Goal: Navigation & Orientation: Find specific page/section

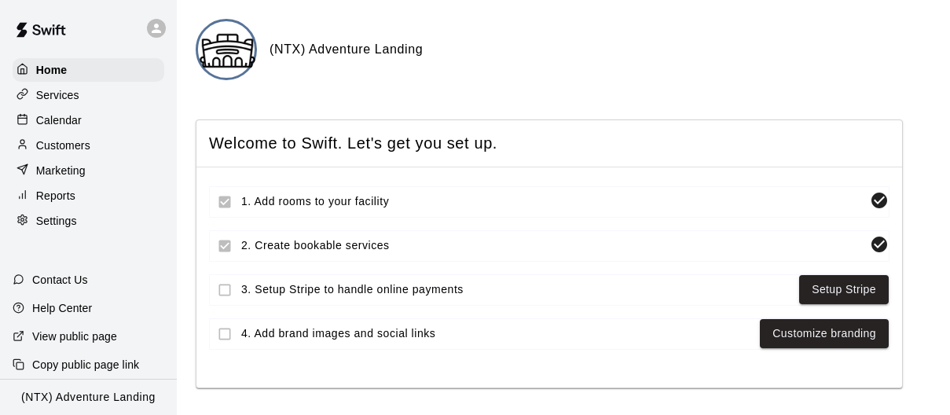
click at [67, 116] on p "Calendar" at bounding box center [59, 120] width 46 height 16
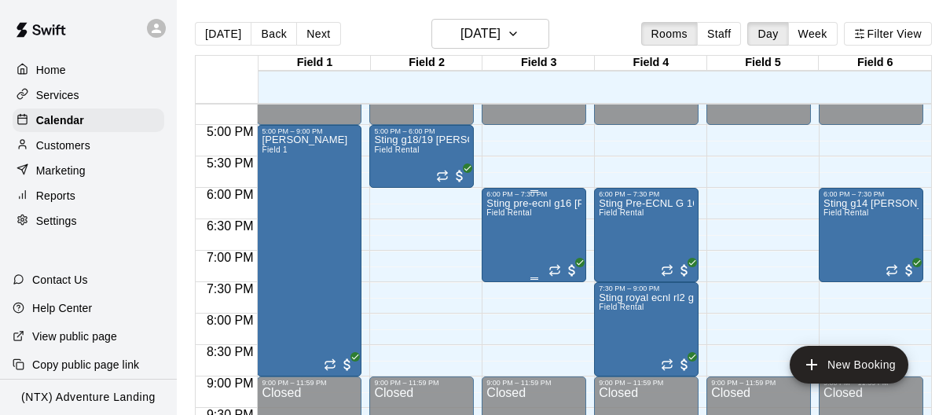
scroll to position [1053, 0]
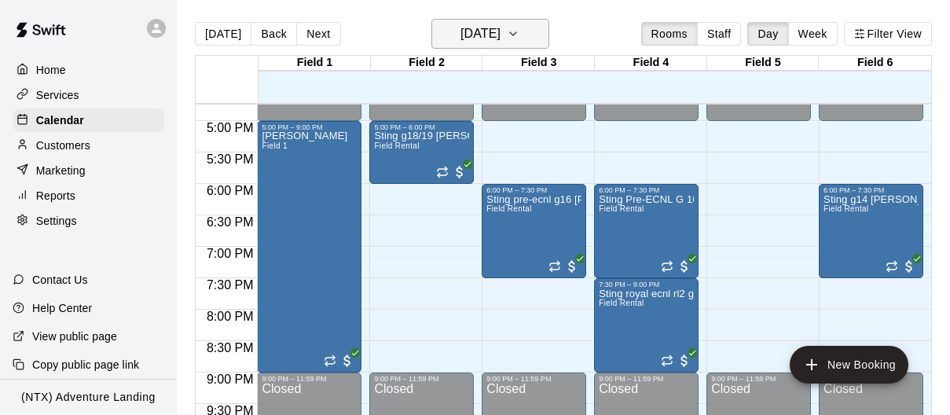
click at [520, 36] on icon "button" at bounding box center [513, 33] width 13 height 19
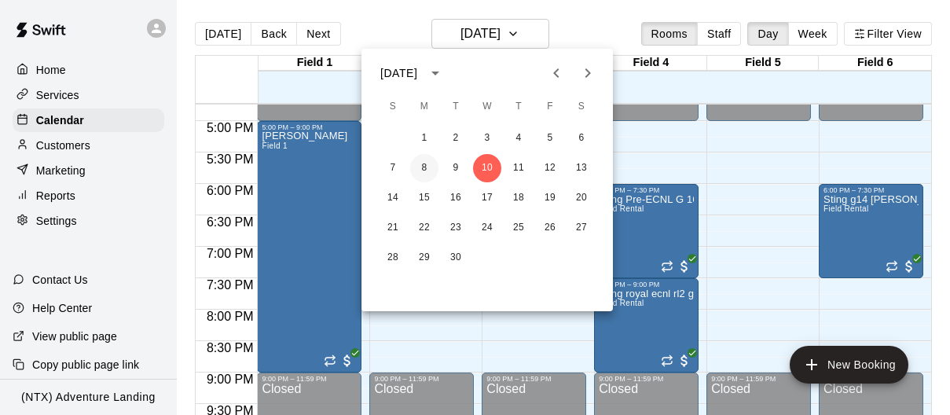
click at [420, 162] on button "8" at bounding box center [424, 168] width 28 height 28
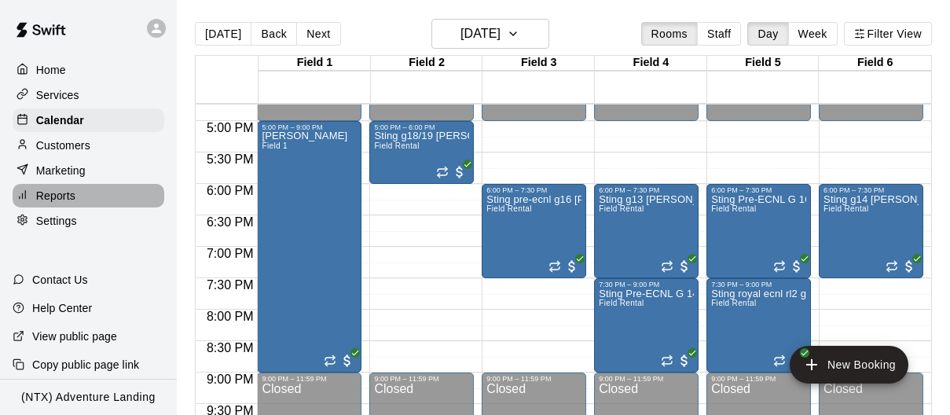
click at [61, 193] on p "Reports" at bounding box center [55, 196] width 39 height 16
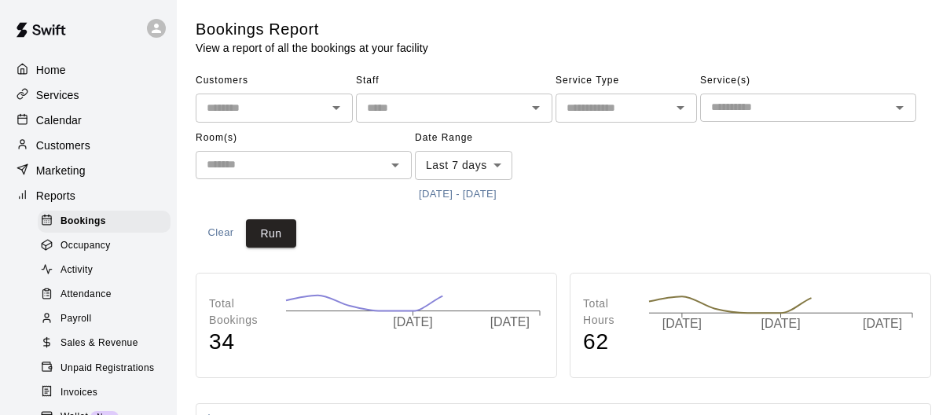
scroll to position [21, 0]
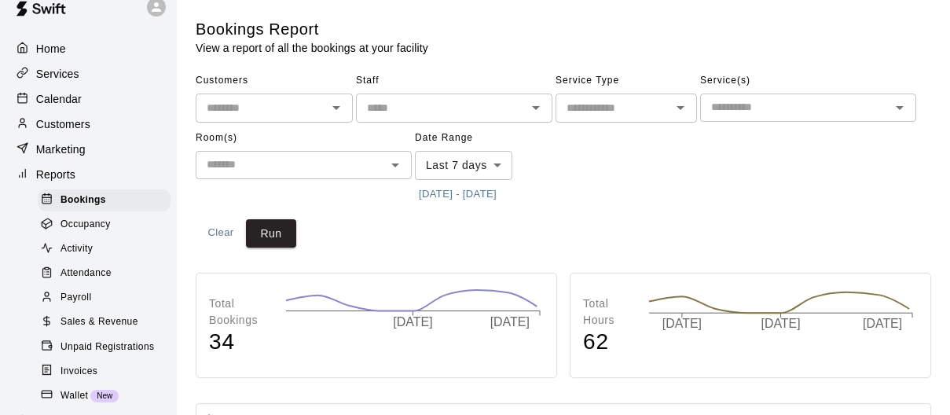
click at [90, 253] on span "Activity" at bounding box center [77, 249] width 32 height 16
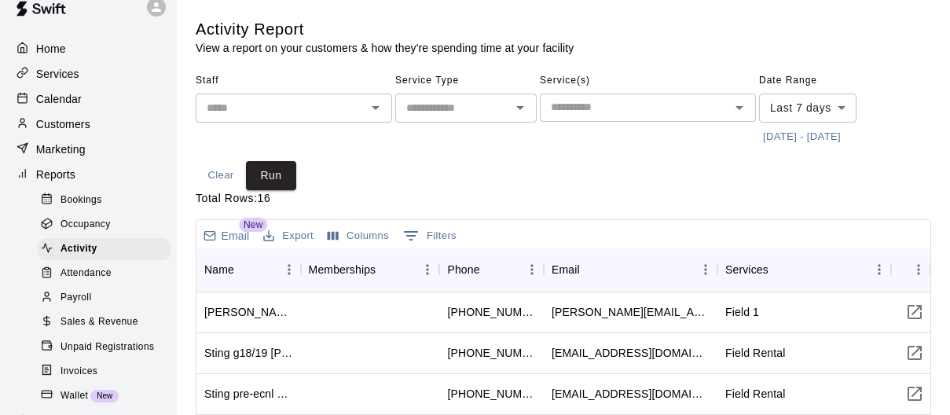
click at [298, 231] on button "Export" at bounding box center [288, 236] width 58 height 24
click at [300, 264] on li "Download as CSV" at bounding box center [319, 267] width 121 height 26
click at [104, 217] on span "Occupancy" at bounding box center [86, 225] width 50 height 16
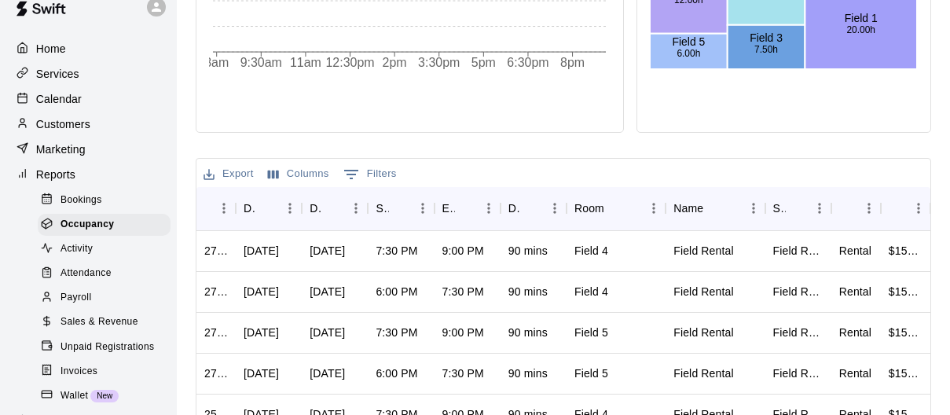
scroll to position [594, 0]
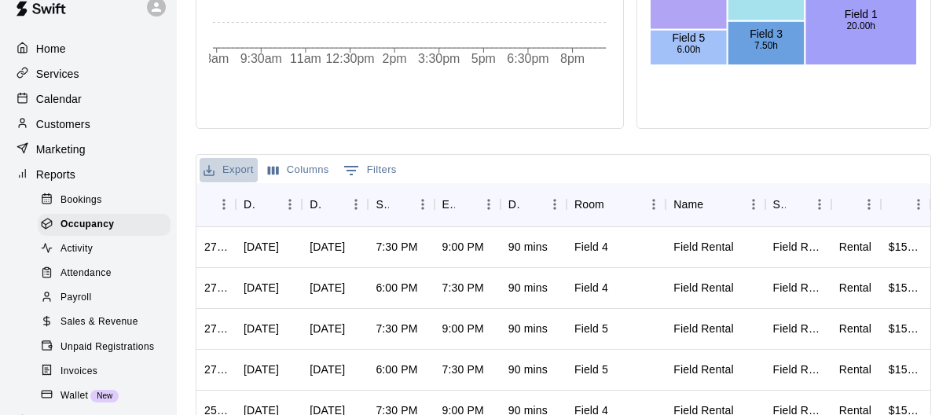
click at [241, 162] on button "Export" at bounding box center [229, 170] width 58 height 24
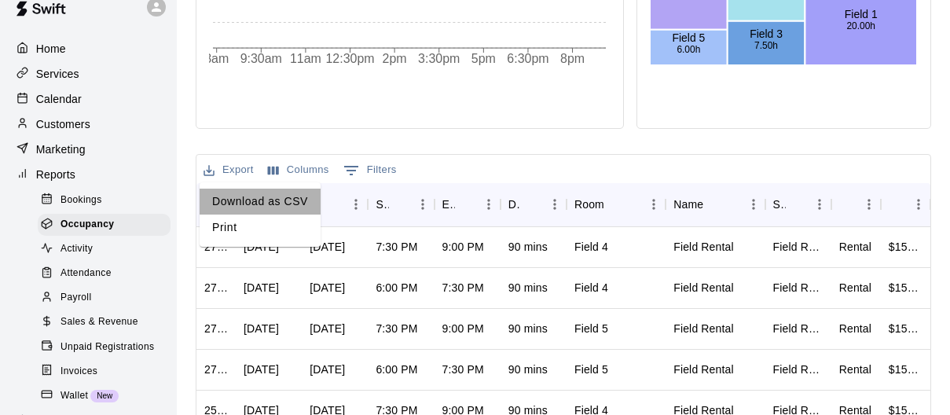
click at [244, 197] on li "Download as CSV" at bounding box center [260, 202] width 121 height 26
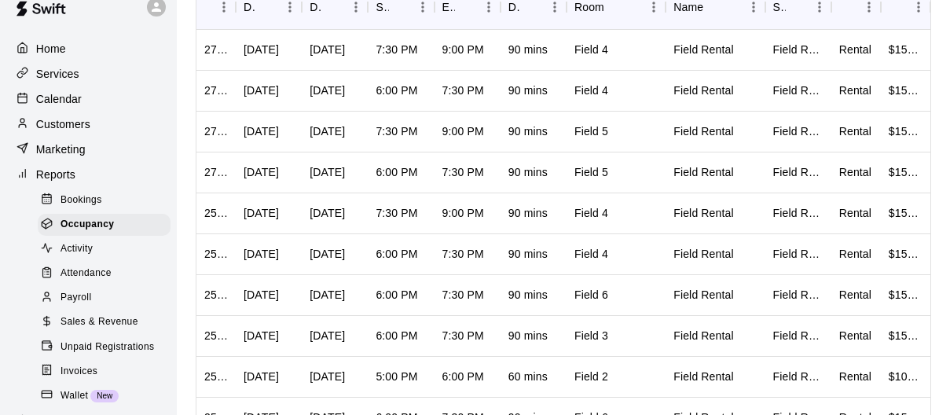
scroll to position [795, 0]
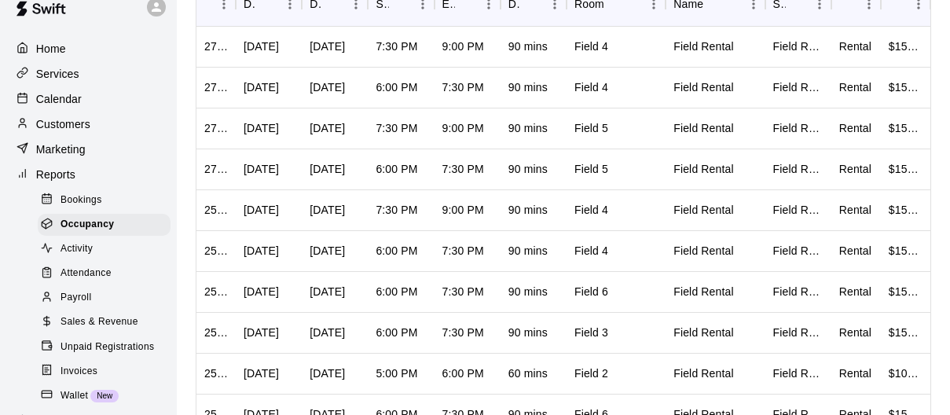
click at [84, 268] on span "Attendance" at bounding box center [86, 274] width 51 height 16
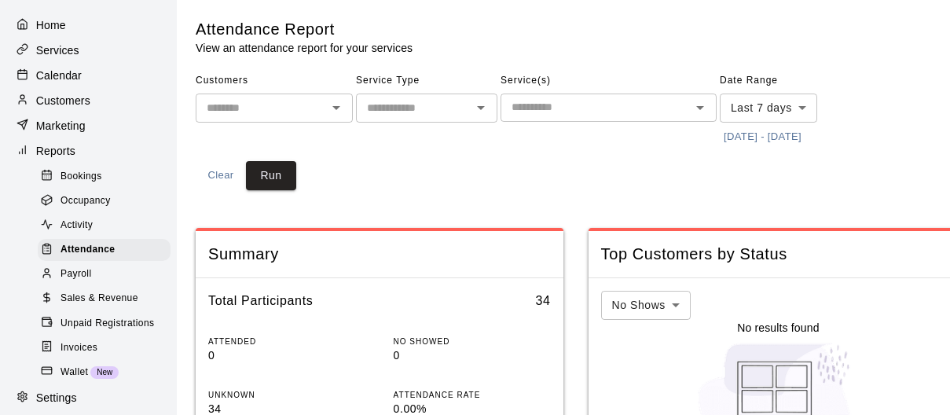
scroll to position [52, 0]
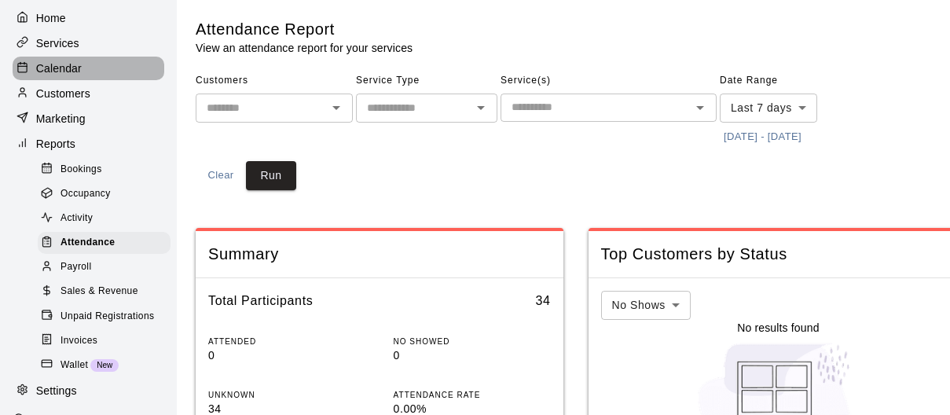
click at [64, 61] on p "Calendar" at bounding box center [59, 69] width 46 height 16
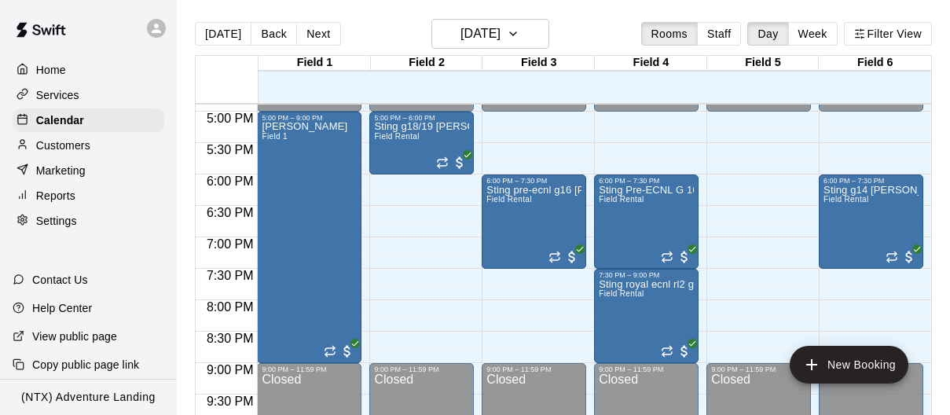
scroll to position [1060, 0]
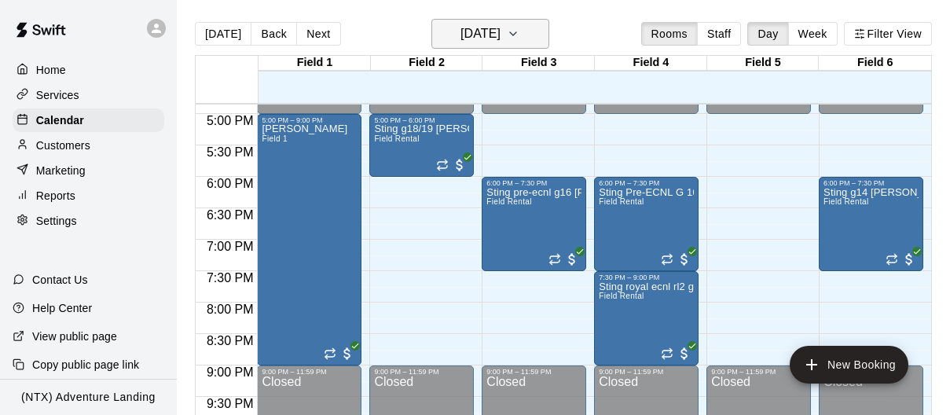
click at [520, 31] on icon "button" at bounding box center [513, 33] width 13 height 19
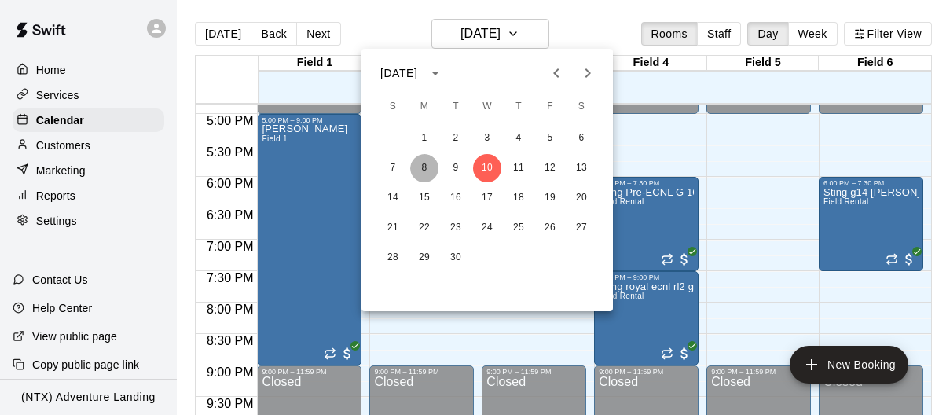
click at [424, 167] on button "8" at bounding box center [424, 168] width 28 height 28
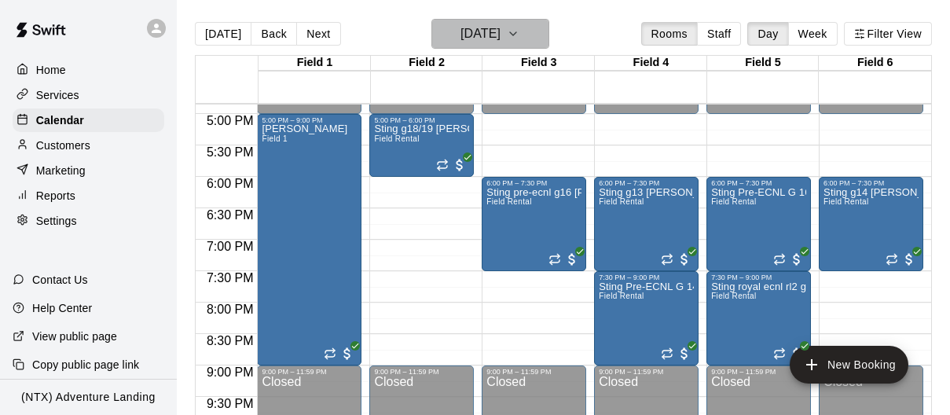
click at [520, 31] on icon "button" at bounding box center [513, 33] width 13 height 19
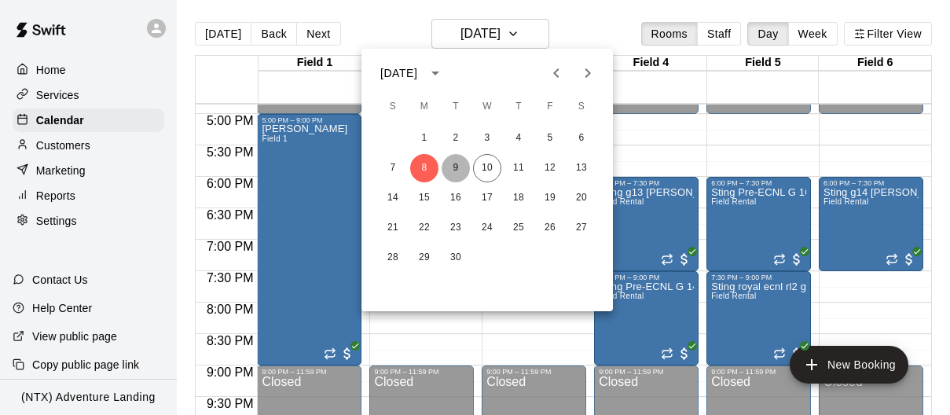
click at [454, 172] on button "9" at bounding box center [456, 168] width 28 height 28
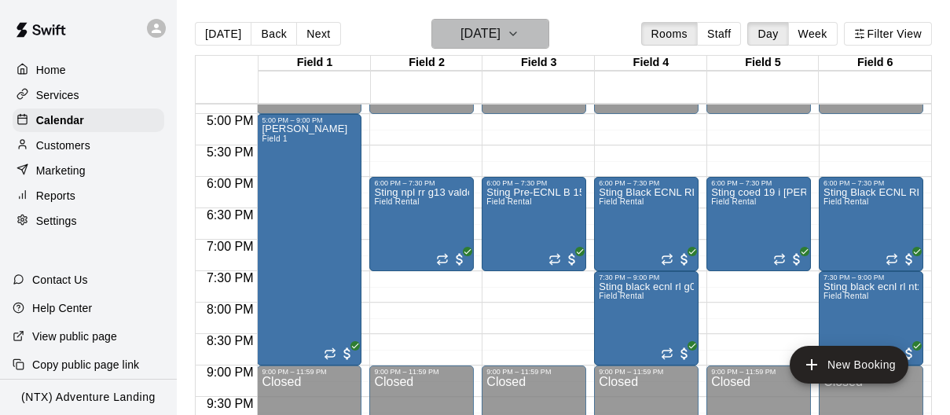
click at [520, 32] on icon "button" at bounding box center [513, 33] width 13 height 19
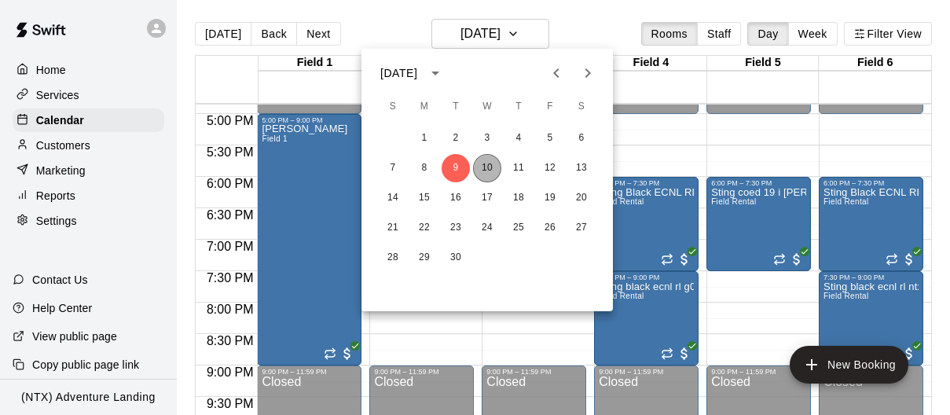
click at [489, 173] on button "10" at bounding box center [487, 168] width 28 height 28
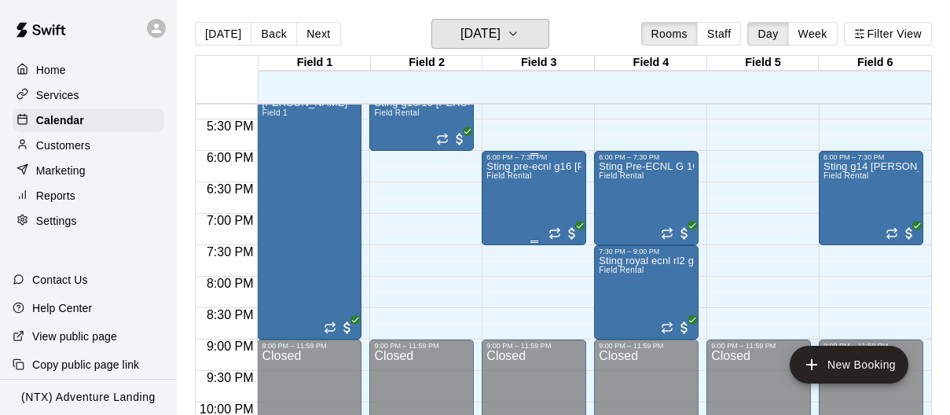
scroll to position [1086, 0]
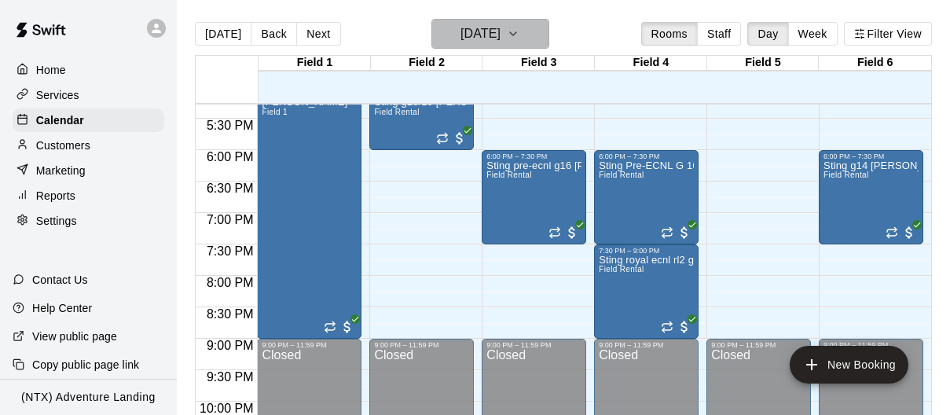
click at [520, 34] on icon "button" at bounding box center [513, 33] width 13 height 19
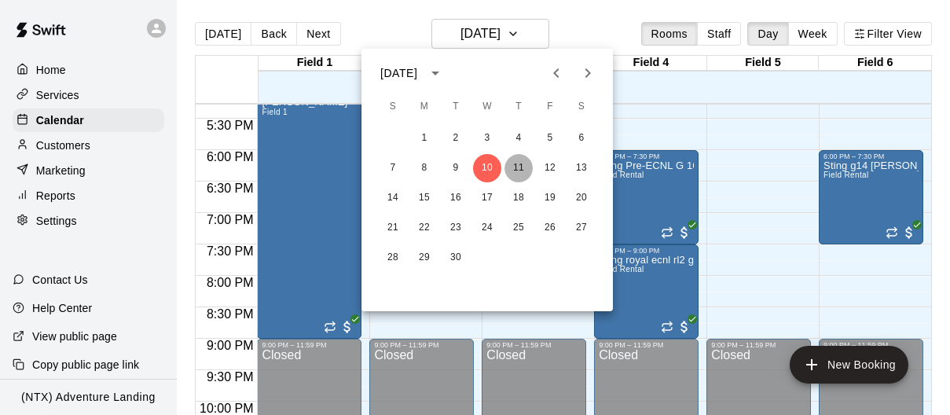
click at [520, 158] on button "11" at bounding box center [519, 168] width 28 height 28
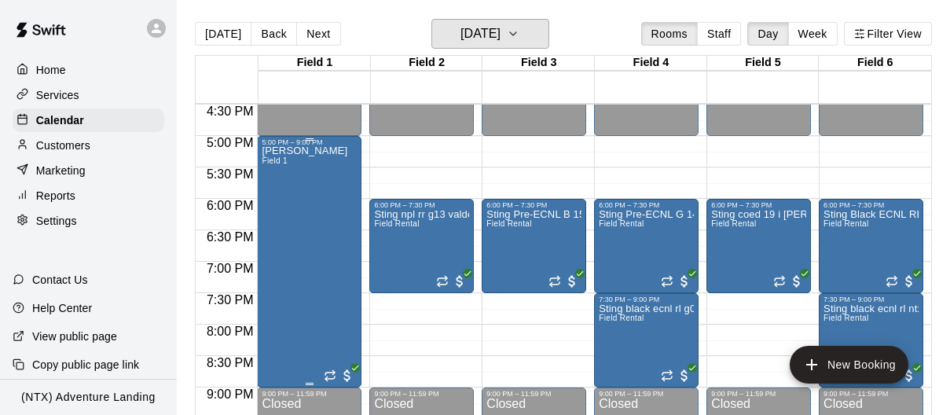
scroll to position [1032, 0]
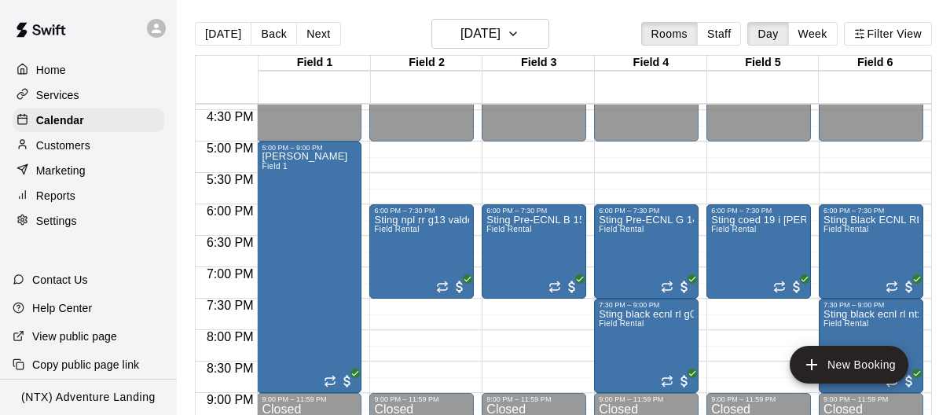
click at [153, 25] on icon at bounding box center [156, 28] width 14 height 14
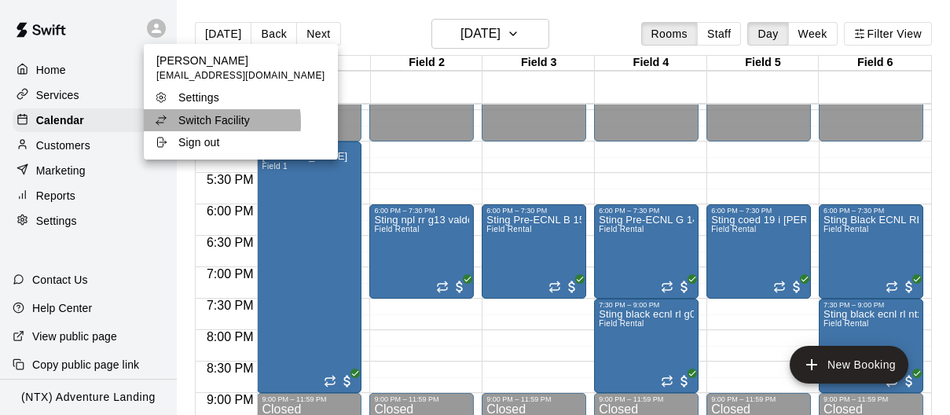
click at [204, 123] on p "Switch Facility" at bounding box center [214, 120] width 72 height 16
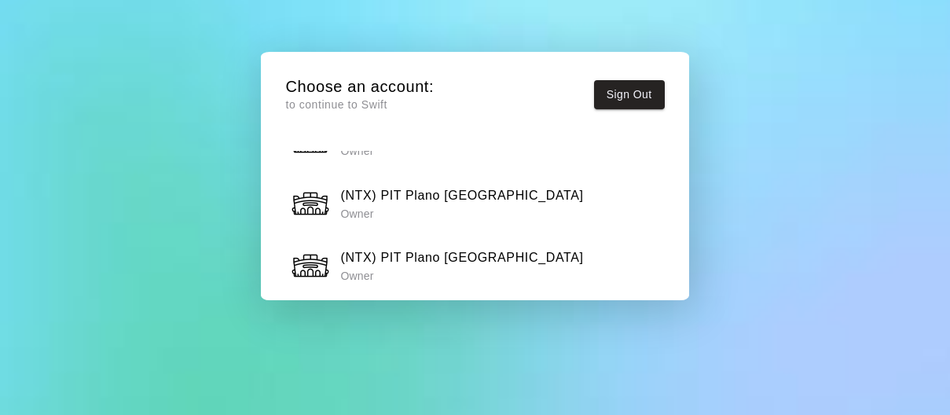
scroll to position [1078, 0]
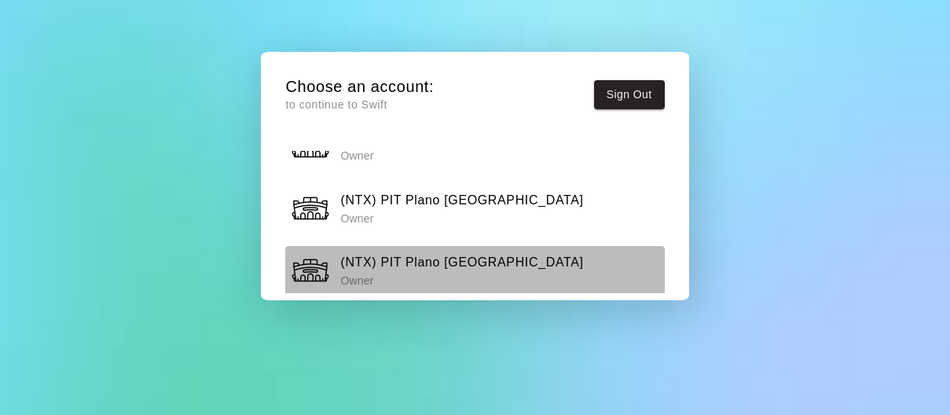
click at [402, 252] on h6 "(NTX) PIT Plano [GEOGRAPHIC_DATA]" at bounding box center [461, 262] width 243 height 20
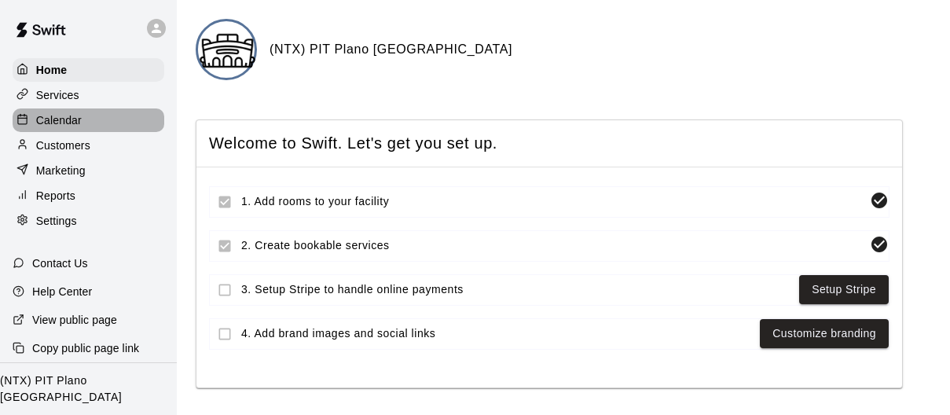
click at [72, 116] on p "Calendar" at bounding box center [59, 120] width 46 height 16
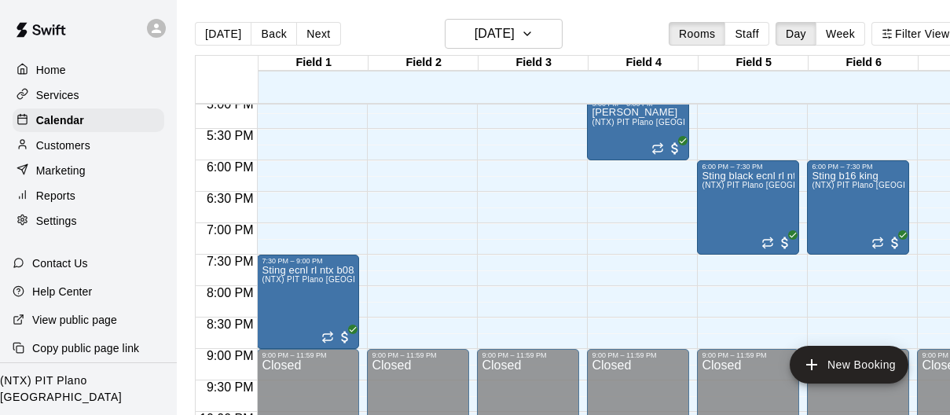
scroll to position [1075, 0]
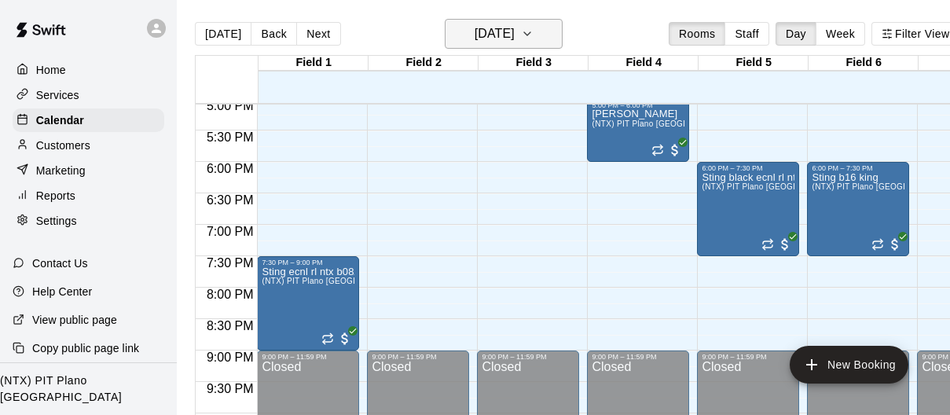
click at [534, 29] on icon "button" at bounding box center [527, 33] width 13 height 19
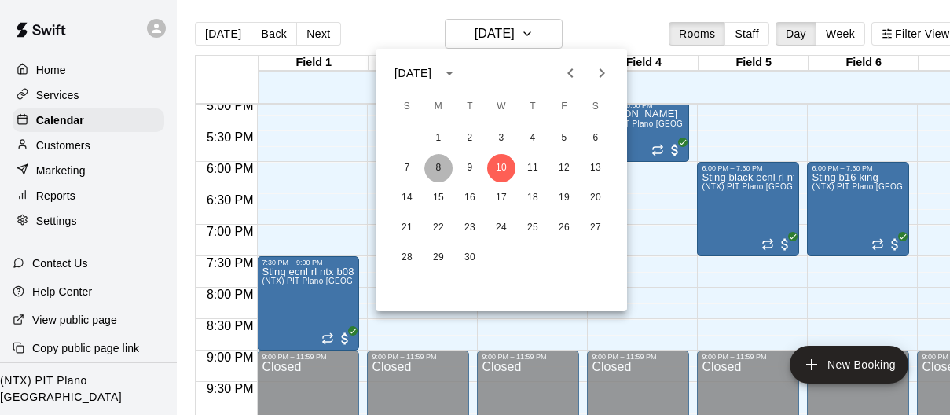
click at [436, 163] on button "8" at bounding box center [438, 168] width 28 height 28
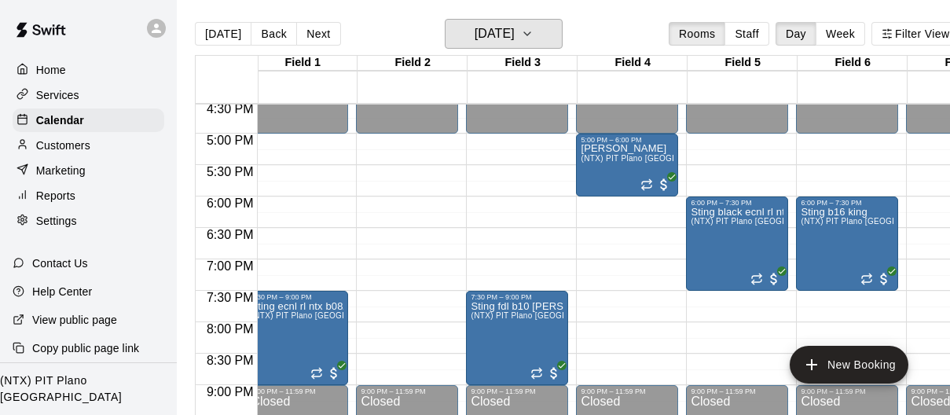
scroll to position [0, 0]
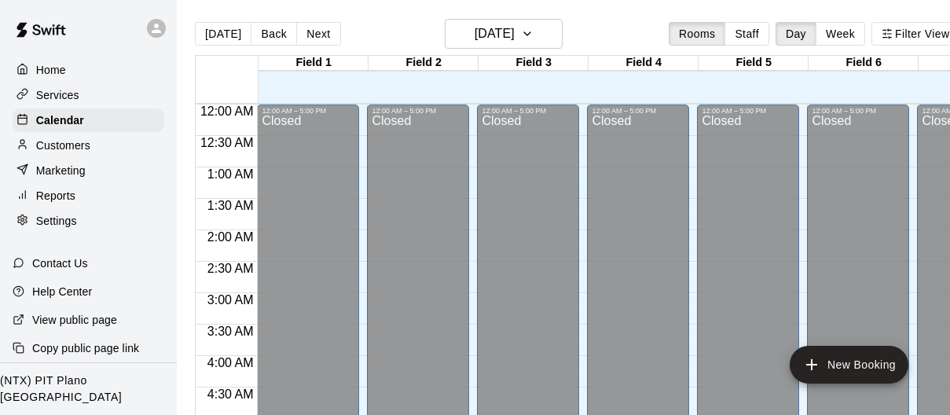
scroll to position [1027, 0]
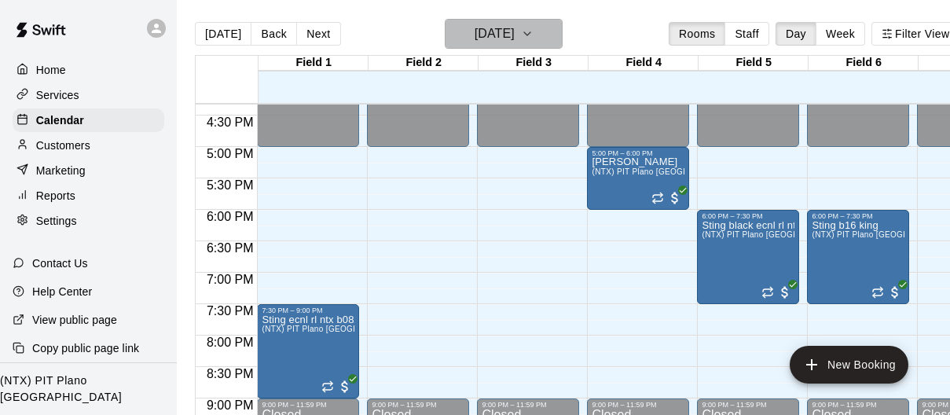
click at [534, 31] on icon "button" at bounding box center [527, 33] width 13 height 19
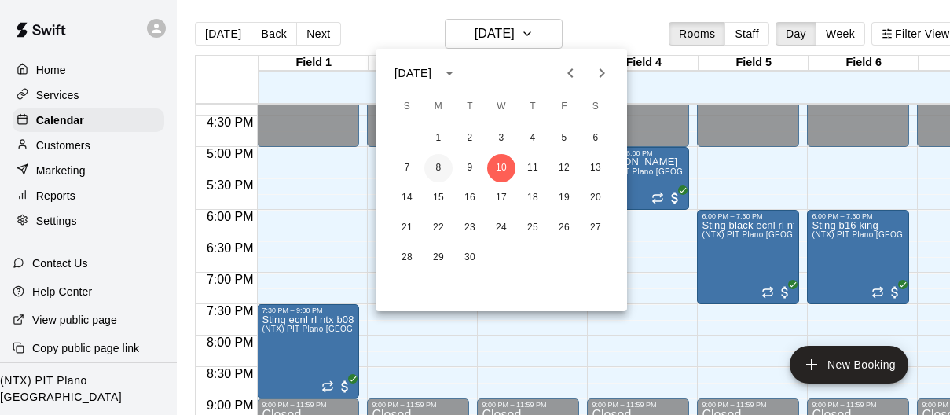
click at [439, 164] on button "8" at bounding box center [438, 168] width 28 height 28
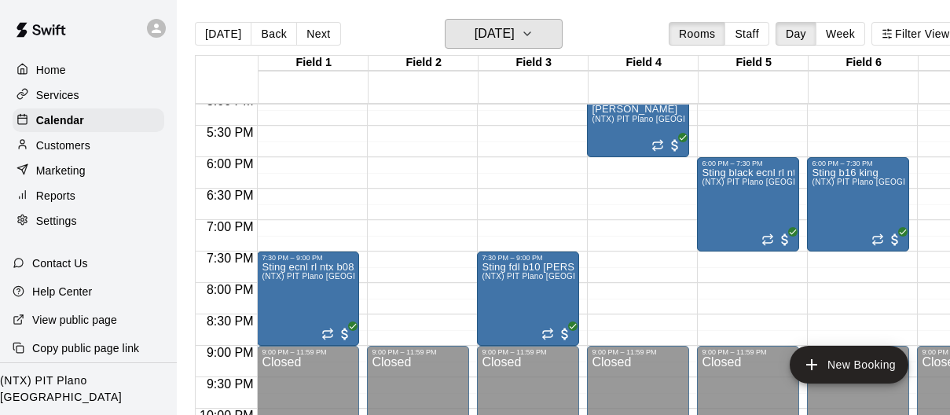
scroll to position [0, 0]
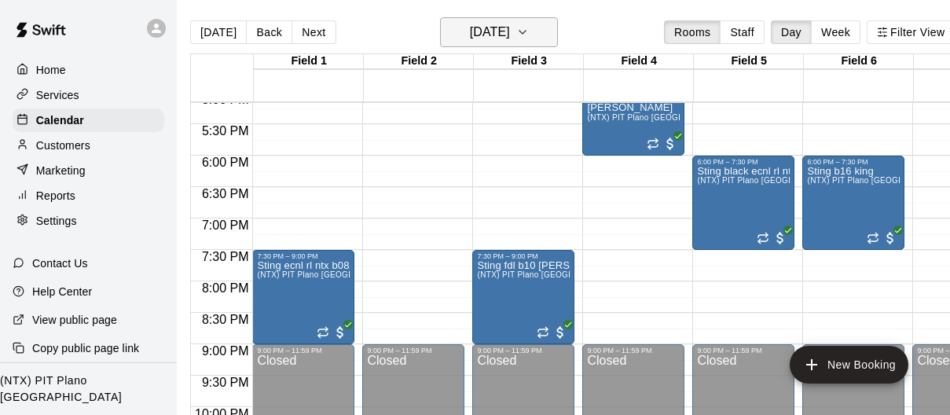
click at [529, 25] on icon "button" at bounding box center [522, 32] width 13 height 19
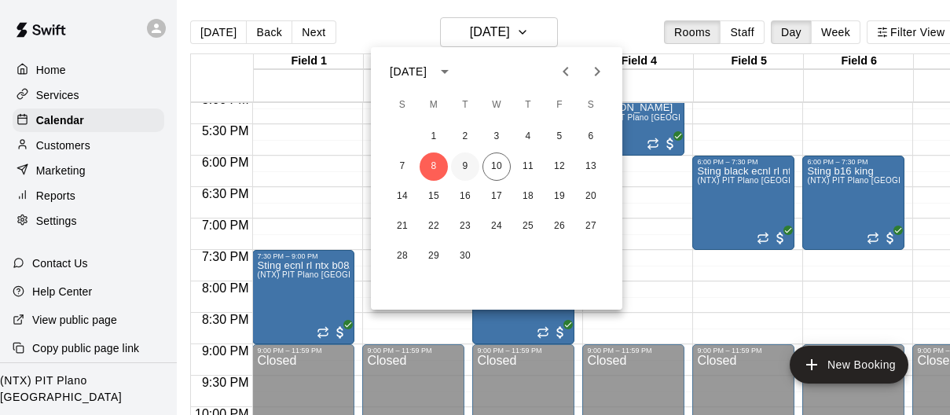
click at [468, 164] on button "9" at bounding box center [465, 166] width 28 height 28
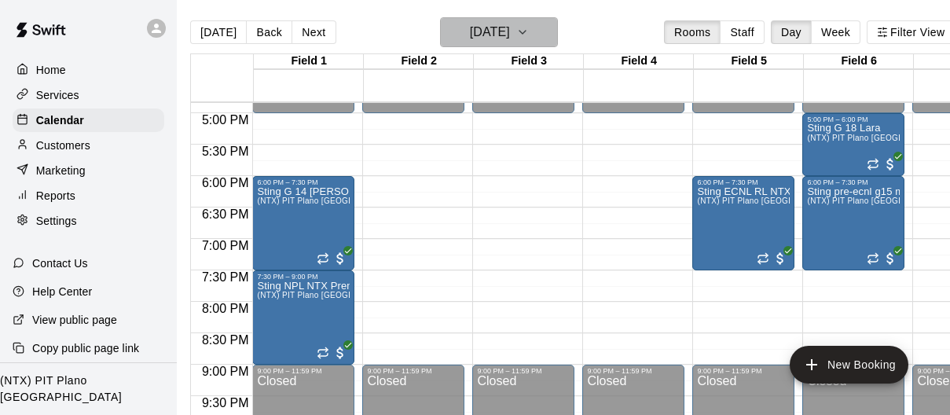
click at [529, 25] on icon "button" at bounding box center [522, 32] width 13 height 19
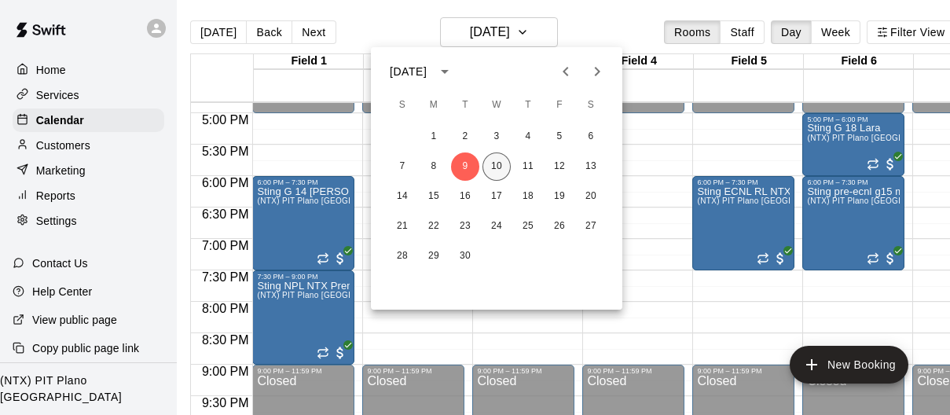
click at [500, 170] on button "10" at bounding box center [497, 166] width 28 height 28
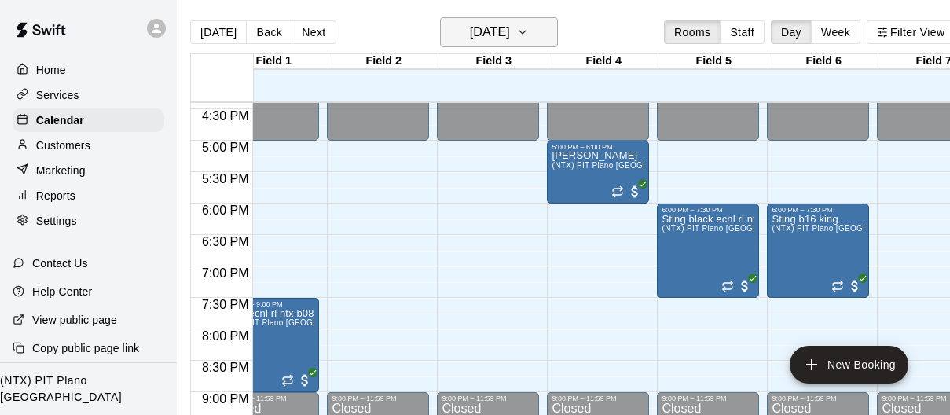
click at [558, 26] on button "[DATE]" at bounding box center [499, 32] width 118 height 30
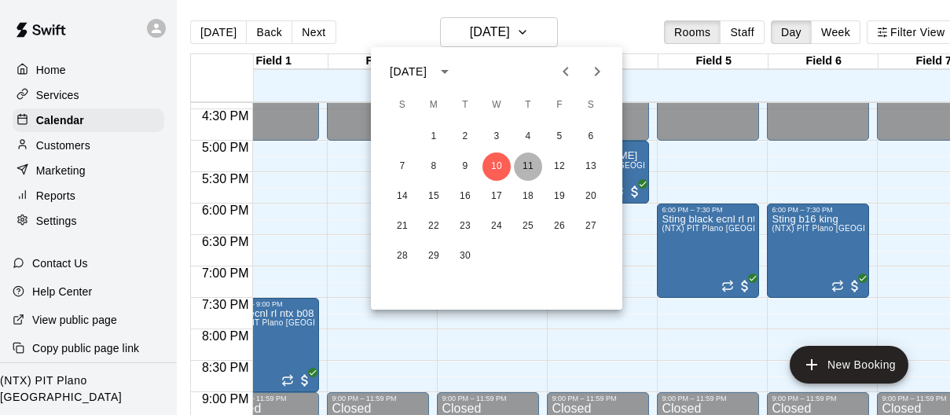
click at [527, 167] on button "11" at bounding box center [528, 166] width 28 height 28
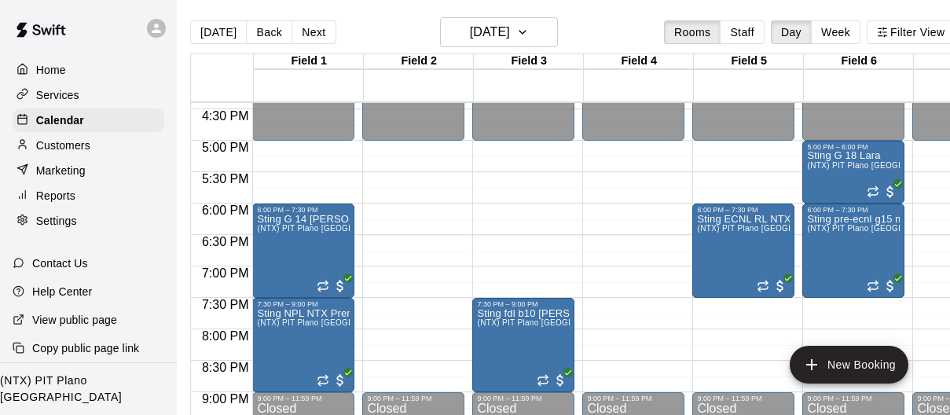
click at [159, 25] on icon at bounding box center [156, 28] width 14 height 14
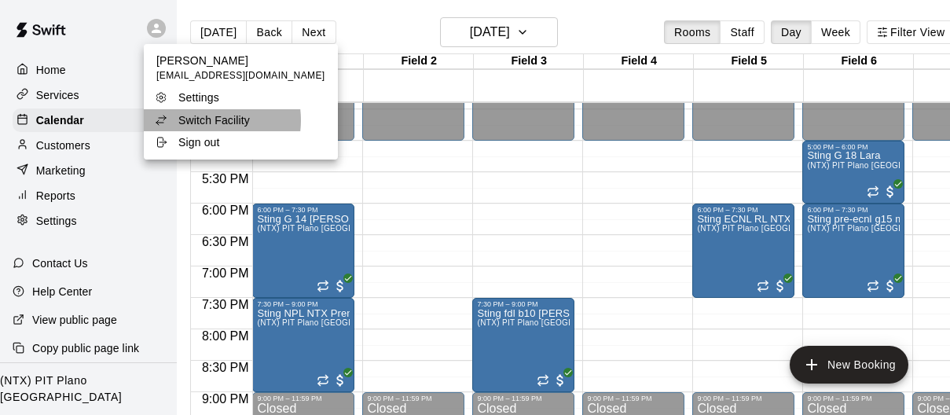
click at [205, 120] on p "Switch Facility" at bounding box center [214, 120] width 72 height 16
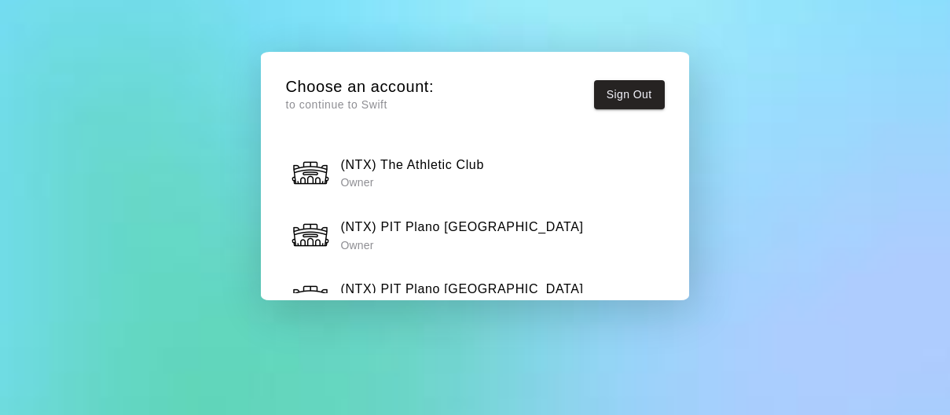
scroll to position [1054, 0]
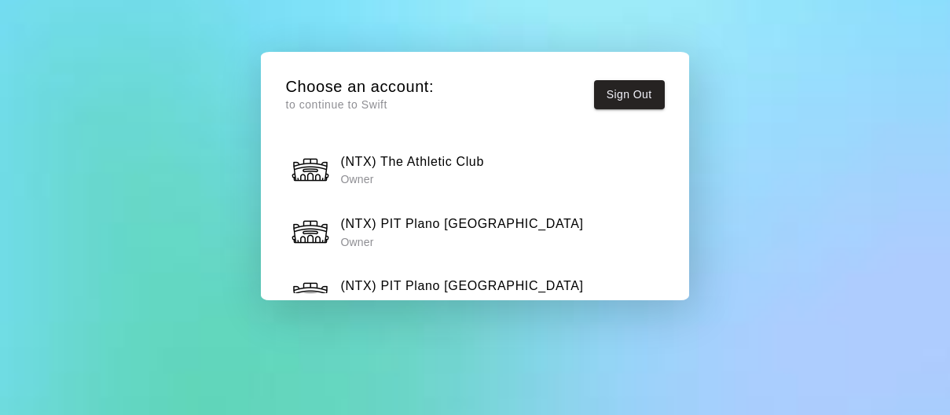
click at [435, 276] on h6 "(NTX) PIT Plano [GEOGRAPHIC_DATA]" at bounding box center [461, 286] width 243 height 20
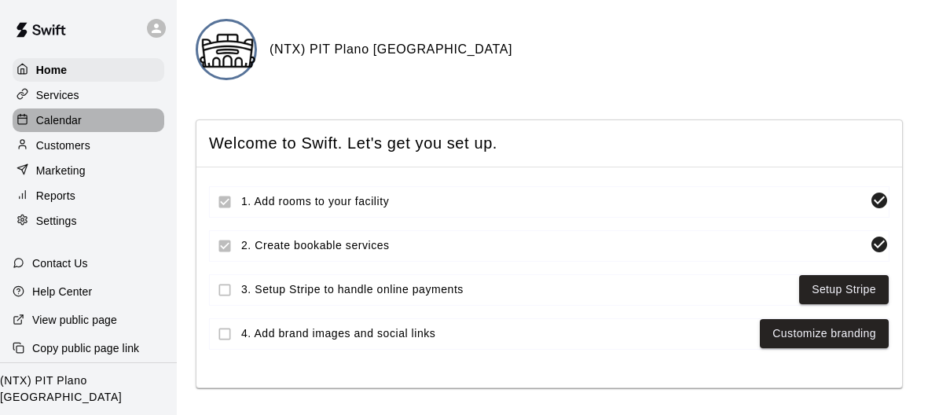
click at [68, 112] on p "Calendar" at bounding box center [59, 120] width 46 height 16
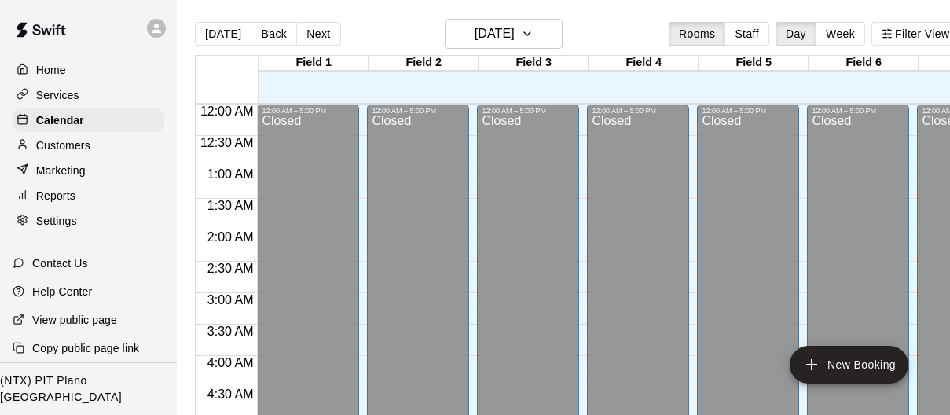
scroll to position [1031, 0]
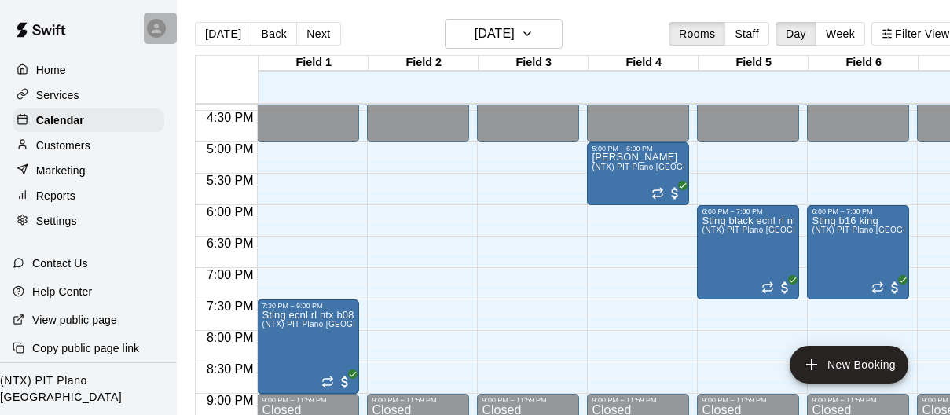
click at [152, 28] on icon at bounding box center [156, 28] width 14 height 14
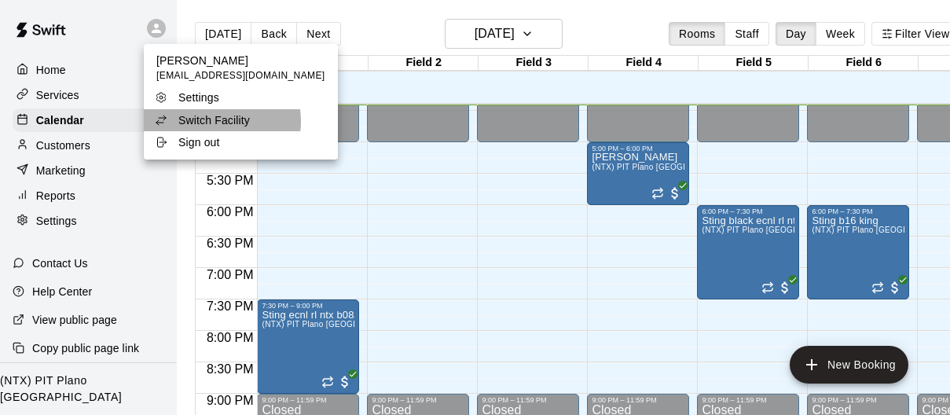
click at [220, 122] on p "Switch Facility" at bounding box center [214, 120] width 72 height 16
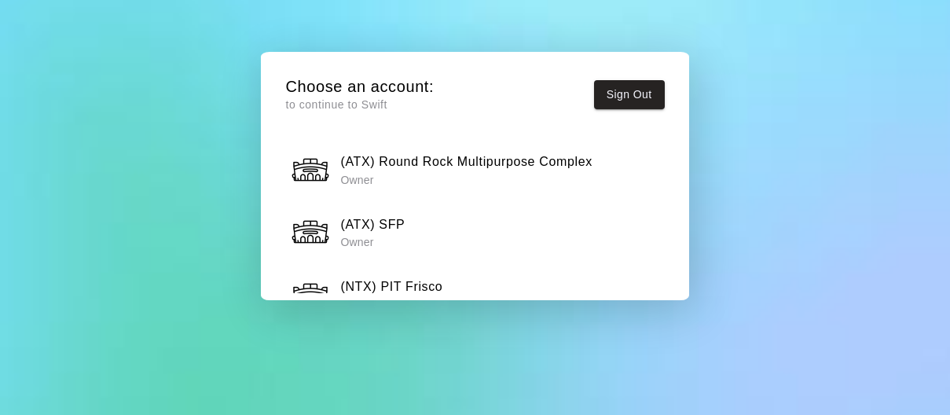
scroll to position [788, 0]
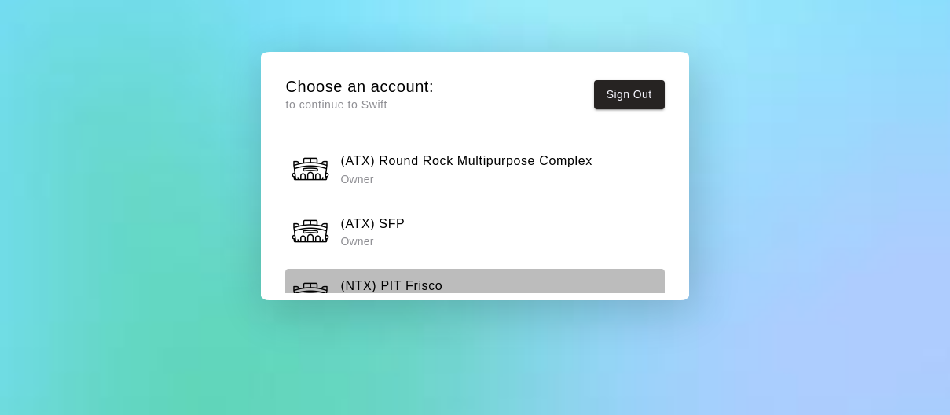
click at [399, 276] on h6 "(NTX) PIT Frisco" at bounding box center [391, 286] width 102 height 20
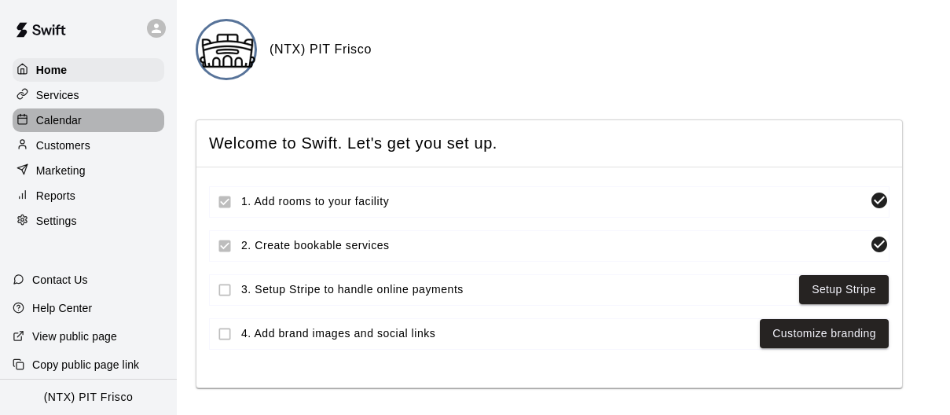
click at [34, 113] on div at bounding box center [27, 120] width 20 height 15
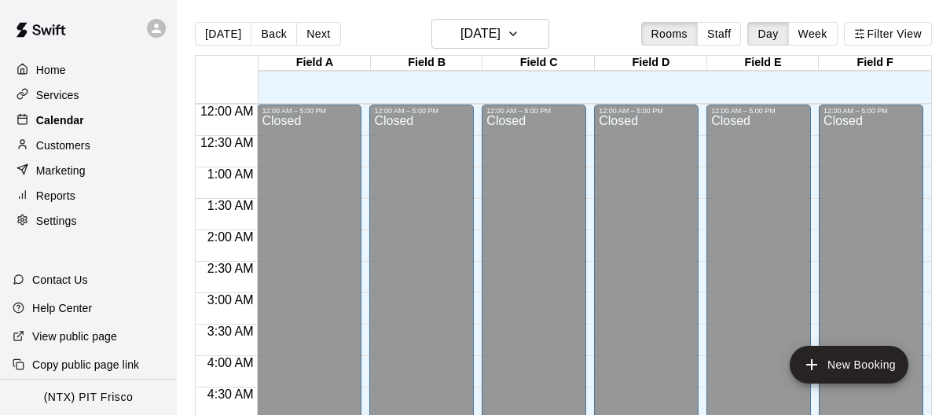
scroll to position [1032, 0]
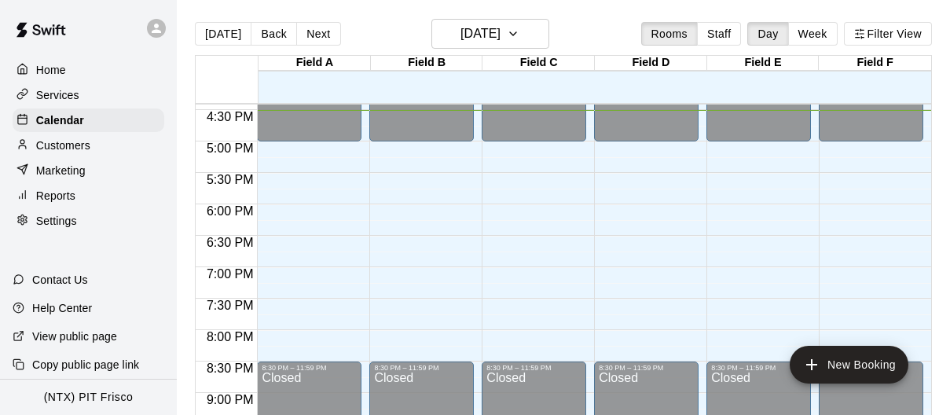
click at [46, 65] on p "Home" at bounding box center [51, 70] width 30 height 16
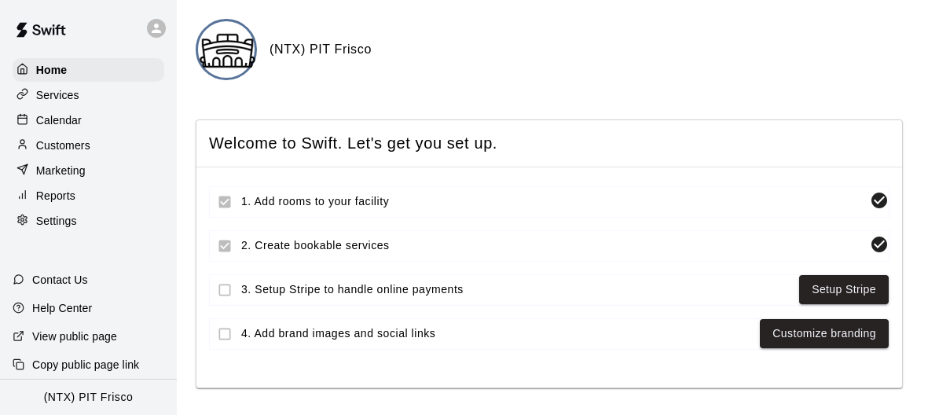
click at [159, 35] on div at bounding box center [156, 28] width 19 height 19
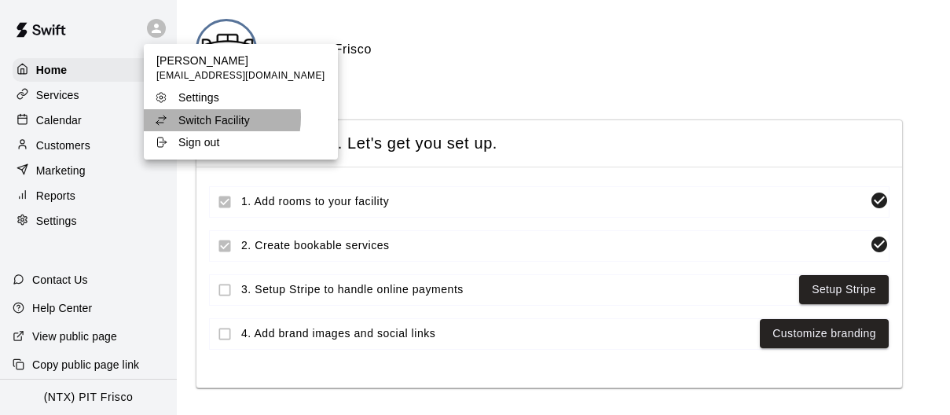
click at [215, 118] on p "Switch Facility" at bounding box center [214, 120] width 72 height 16
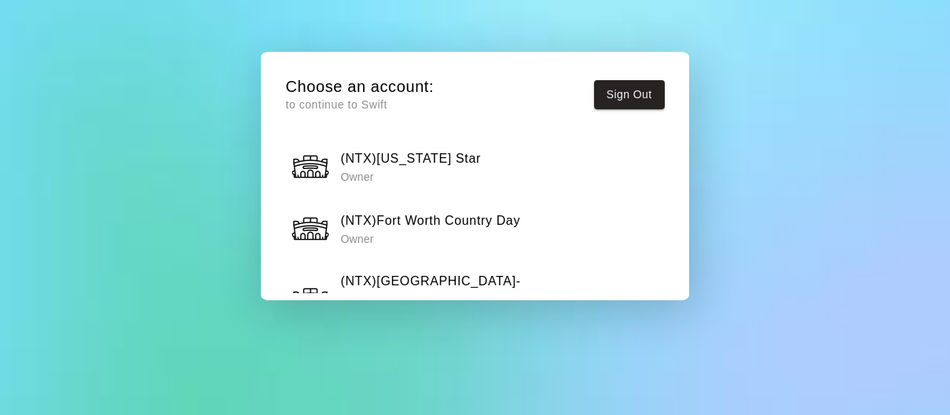
scroll to position [1304, 0]
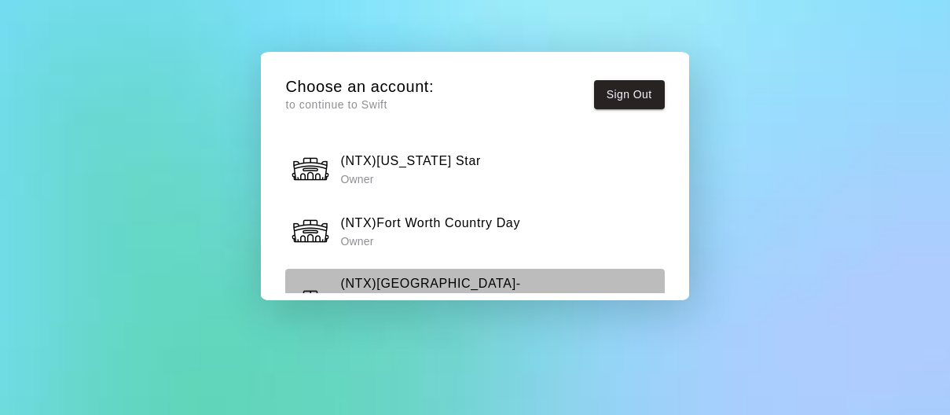
click at [411, 314] on p "Owner" at bounding box center [499, 322] width 318 height 16
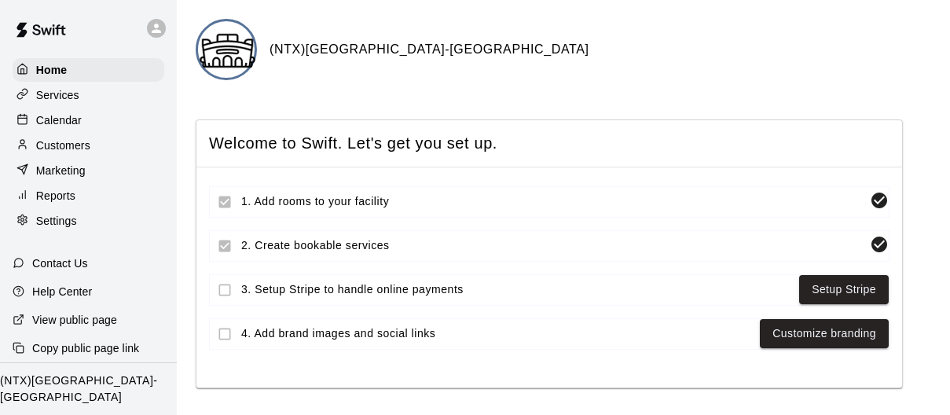
click at [52, 125] on p "Calendar" at bounding box center [59, 120] width 46 height 16
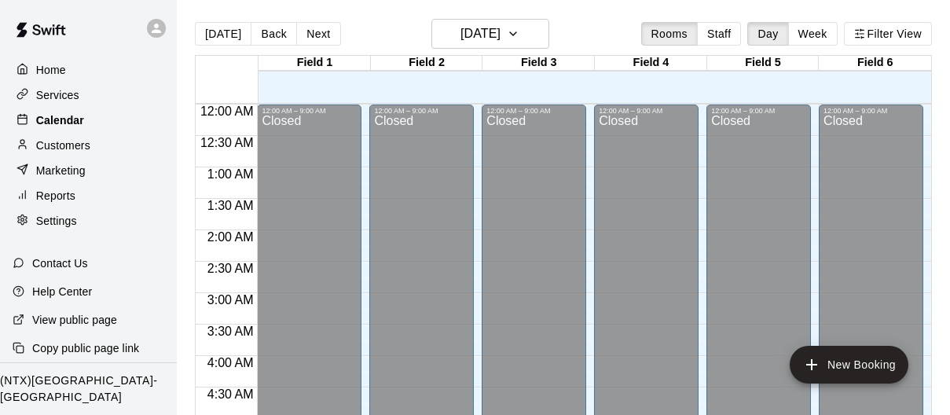
scroll to position [1038, 0]
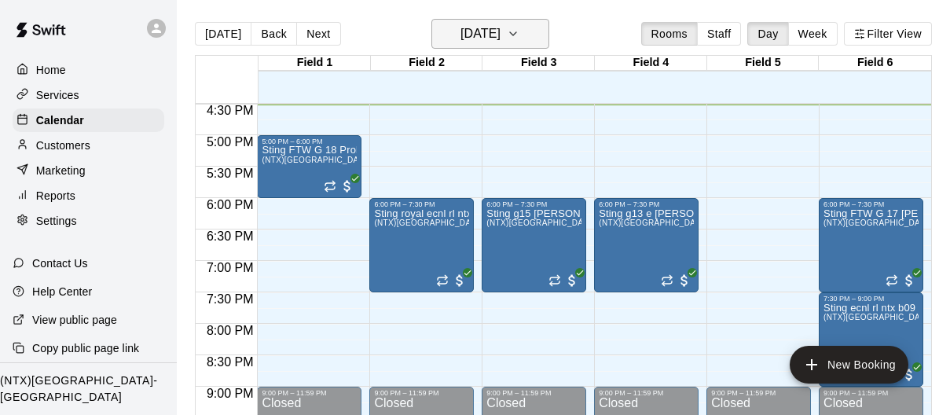
click at [520, 31] on icon "button" at bounding box center [513, 33] width 13 height 19
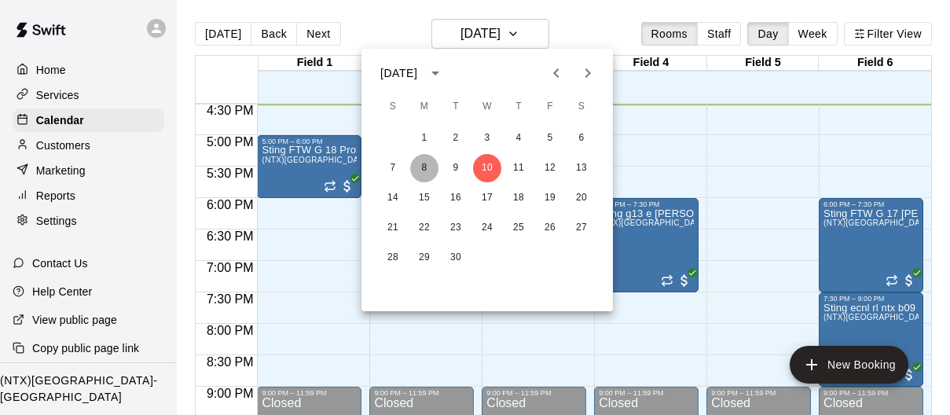
click at [422, 162] on button "8" at bounding box center [424, 168] width 28 height 28
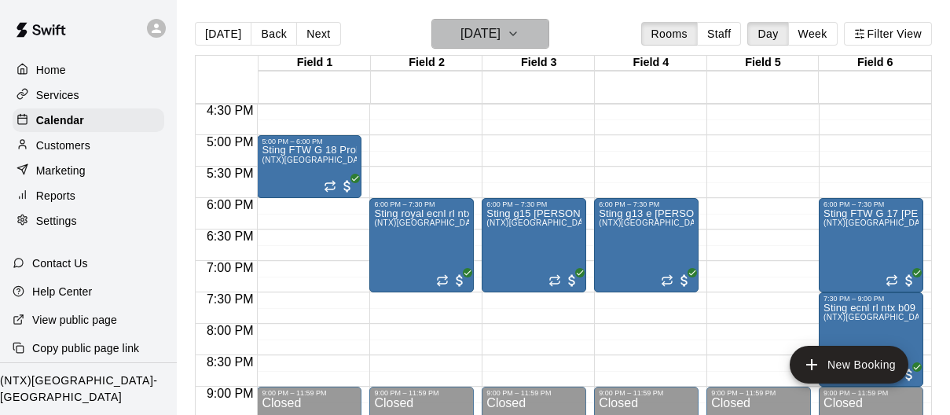
click at [520, 28] on icon "button" at bounding box center [513, 33] width 13 height 19
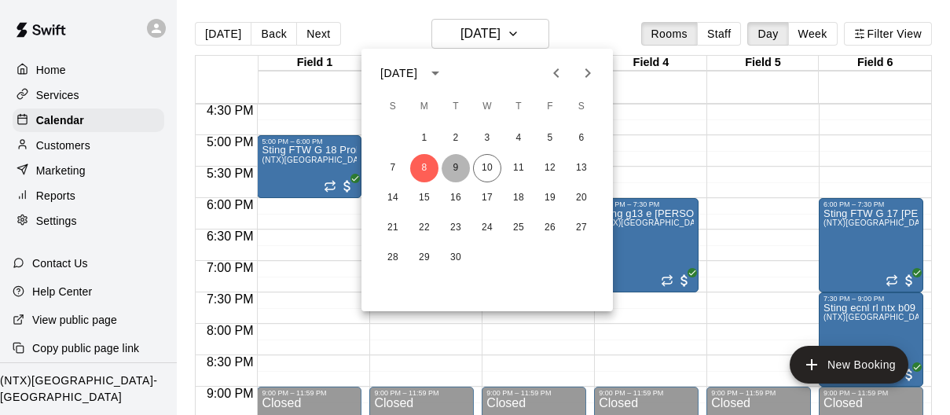
click at [461, 166] on button "9" at bounding box center [456, 168] width 28 height 28
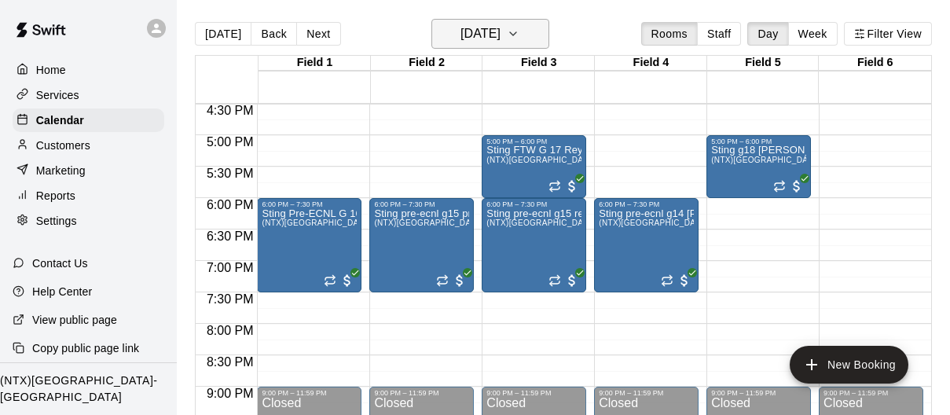
click at [516, 32] on icon "button" at bounding box center [513, 33] width 6 height 3
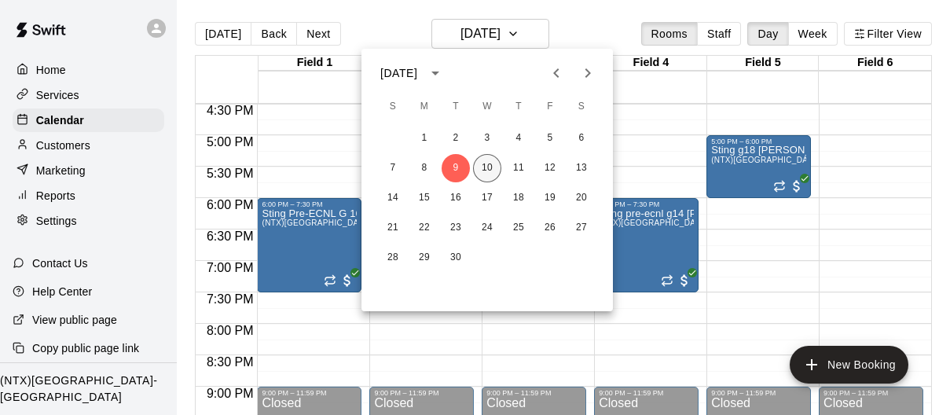
click at [491, 167] on button "10" at bounding box center [487, 168] width 28 height 28
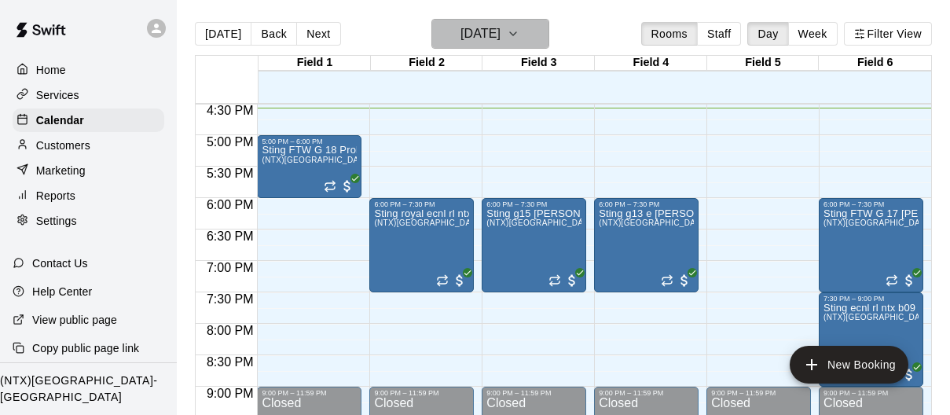
click at [520, 29] on icon "button" at bounding box center [513, 33] width 13 height 19
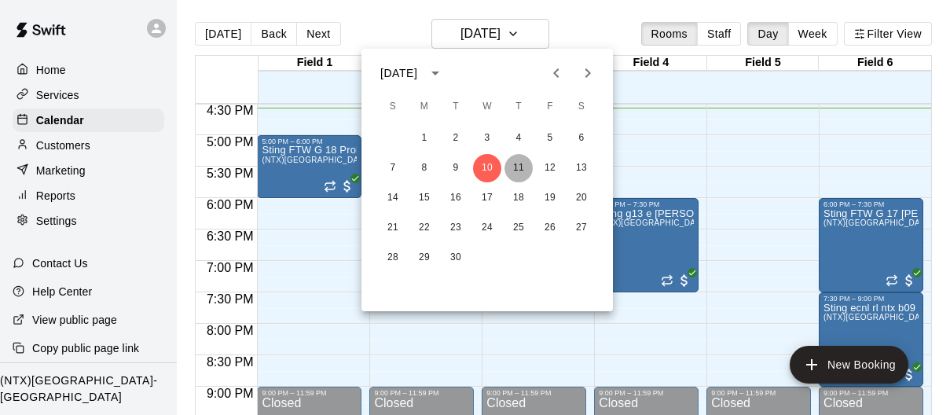
click at [516, 165] on button "11" at bounding box center [519, 168] width 28 height 28
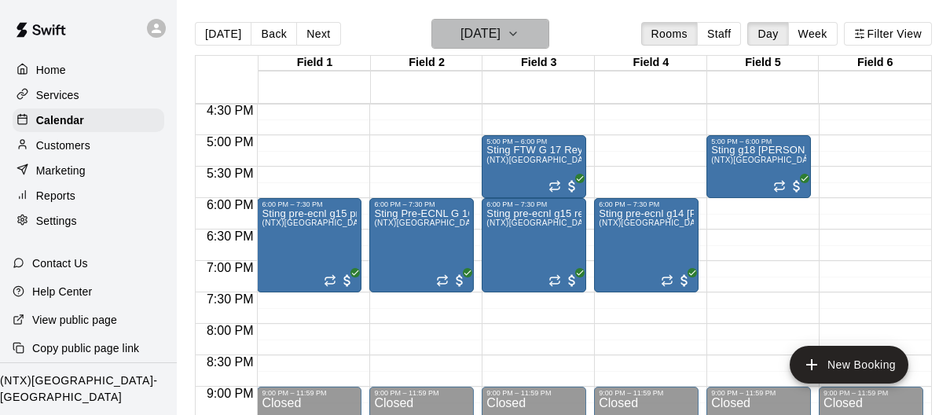
click at [520, 33] on icon "button" at bounding box center [513, 33] width 13 height 19
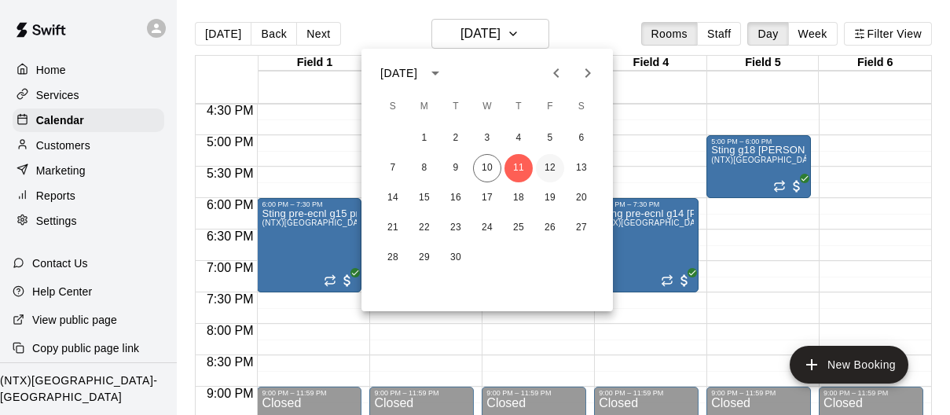
click at [545, 167] on button "12" at bounding box center [550, 168] width 28 height 28
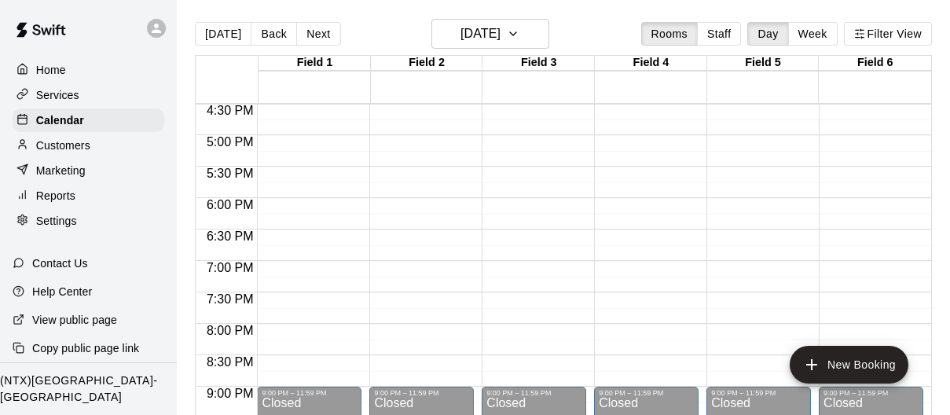
click at [61, 59] on div "Home" at bounding box center [89, 70] width 152 height 24
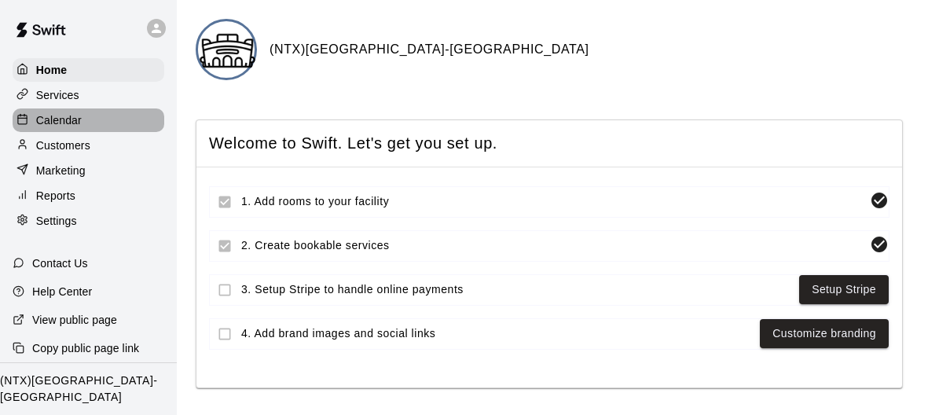
click at [75, 118] on p "Calendar" at bounding box center [59, 120] width 46 height 16
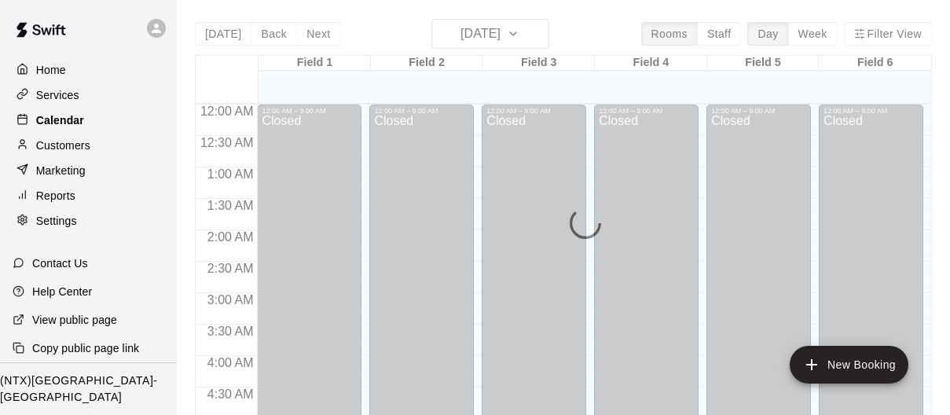
scroll to position [1043, 0]
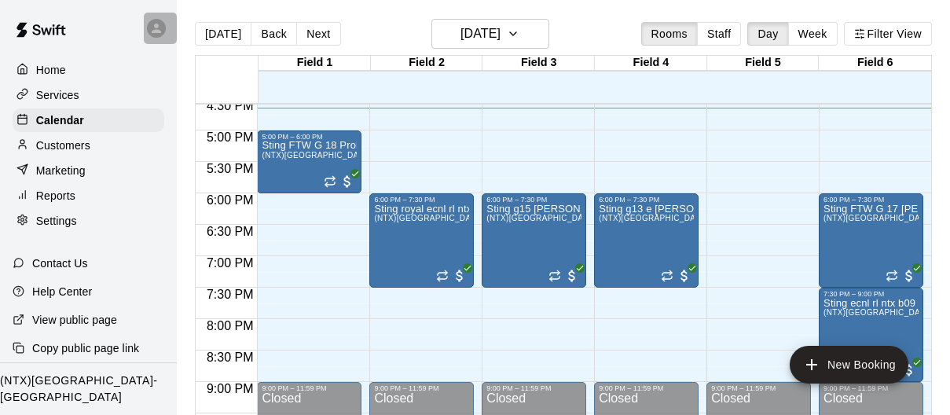
click at [157, 28] on icon at bounding box center [156, 28] width 14 height 14
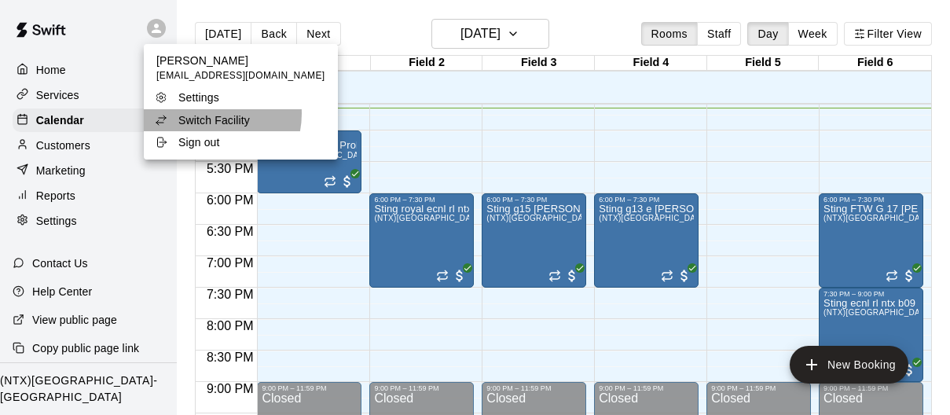
click at [211, 114] on p "Switch Facility" at bounding box center [214, 120] width 72 height 16
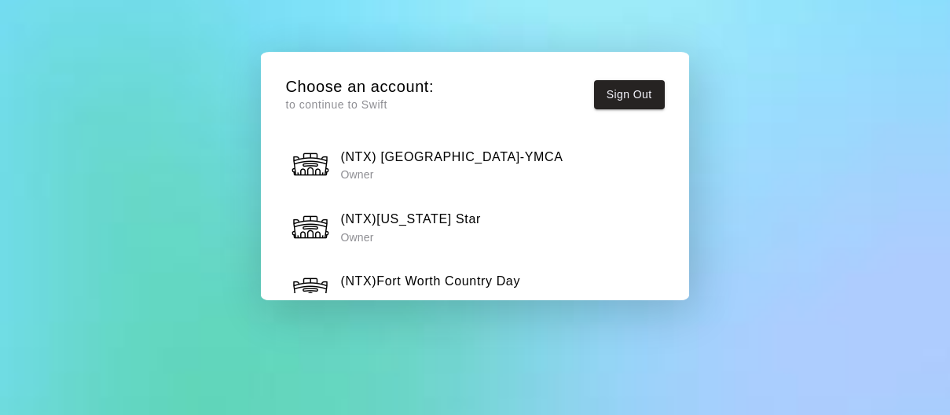
scroll to position [1241, 0]
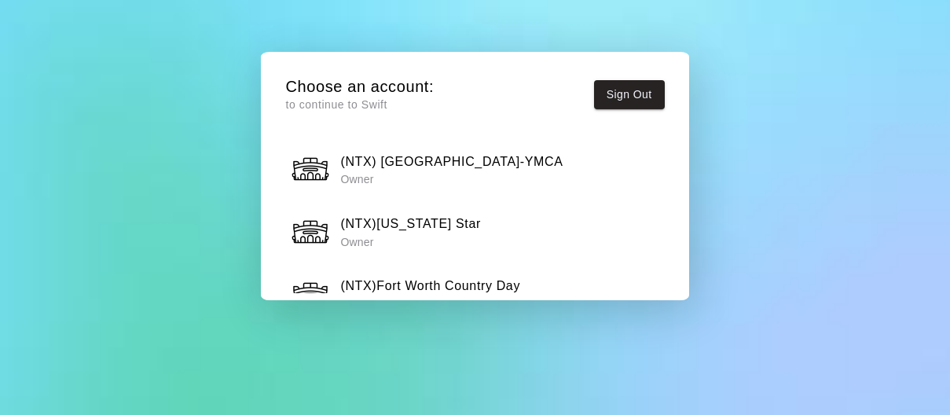
click at [457, 276] on h6 "(NTX)Fort Worth Country Day" at bounding box center [430, 286] width 180 height 20
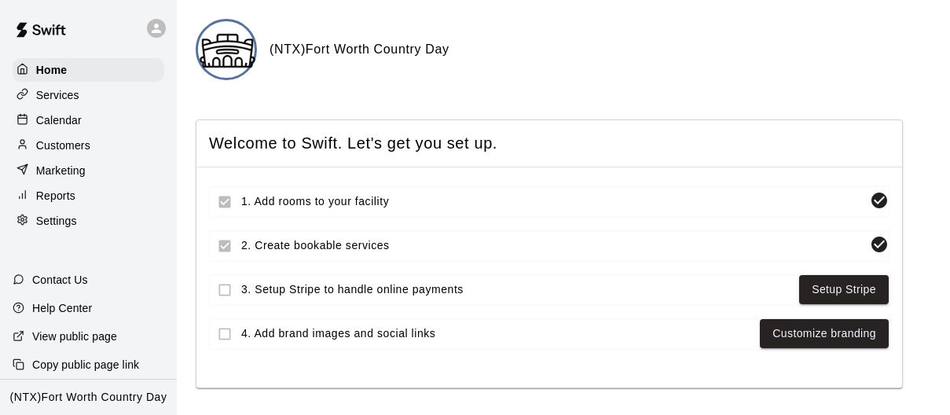
click at [65, 123] on p "Calendar" at bounding box center [59, 120] width 46 height 16
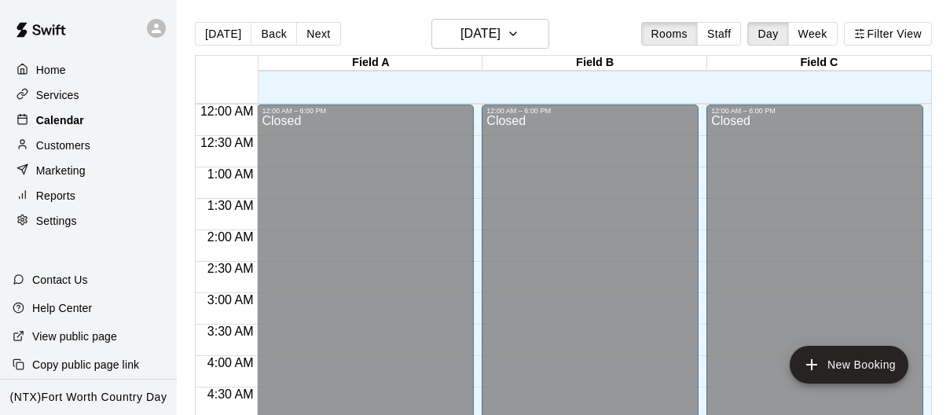
scroll to position [1057, 0]
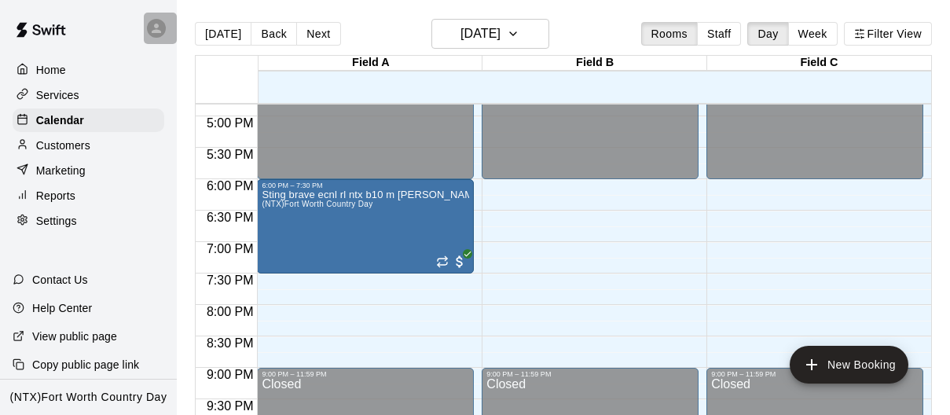
click at [164, 32] on div at bounding box center [156, 28] width 19 height 19
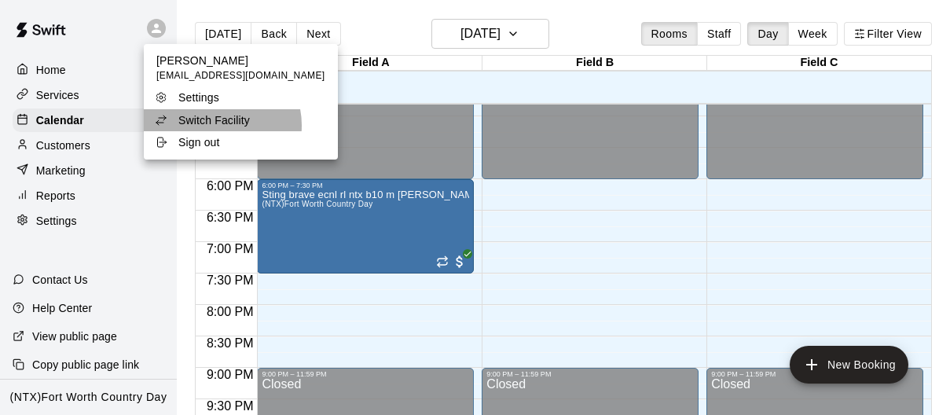
click at [220, 126] on p "Switch Facility" at bounding box center [214, 120] width 72 height 16
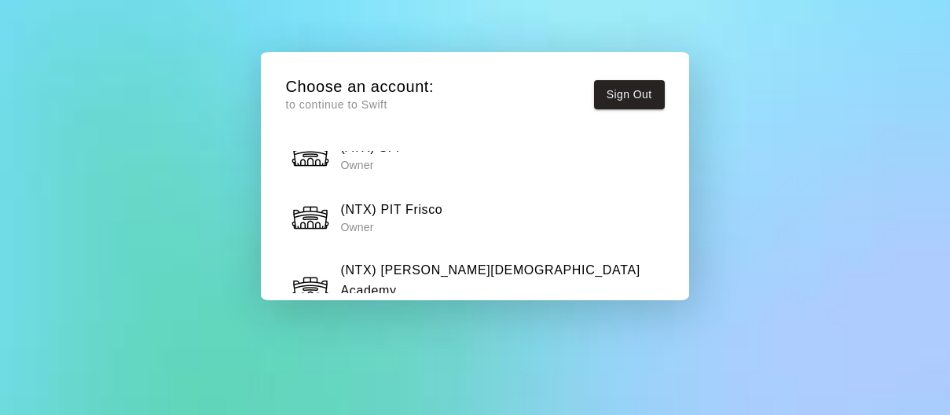
scroll to position [908, 0]
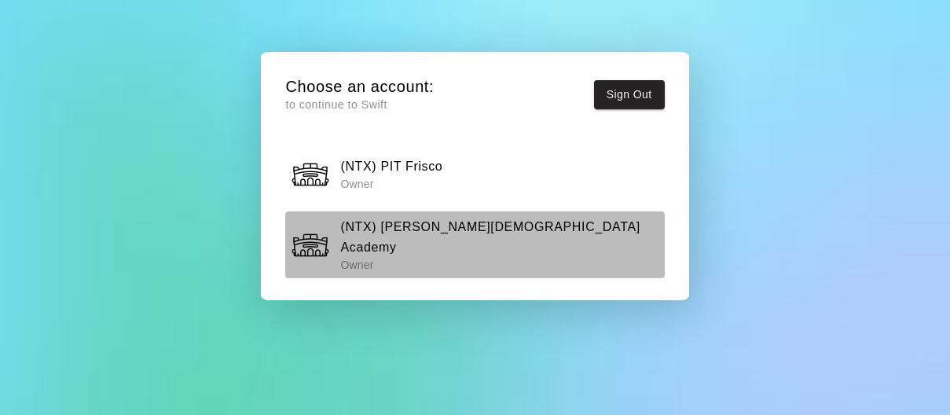
click at [435, 257] on p "Owner" at bounding box center [499, 265] width 318 height 16
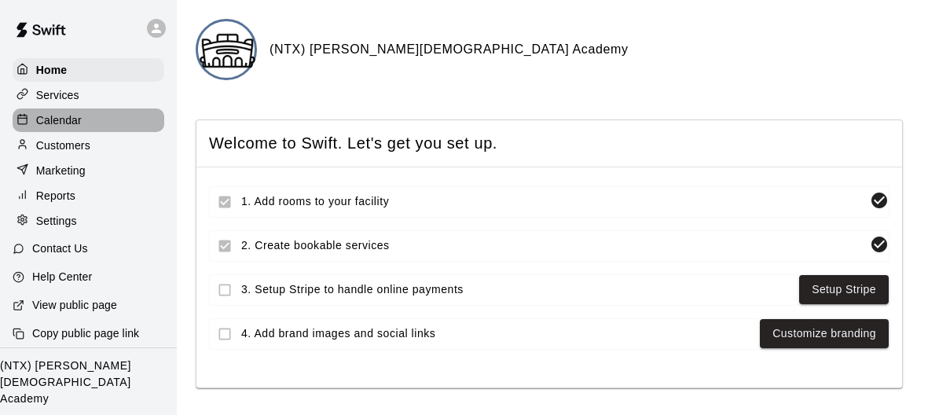
click at [83, 112] on div "Calendar" at bounding box center [89, 120] width 152 height 24
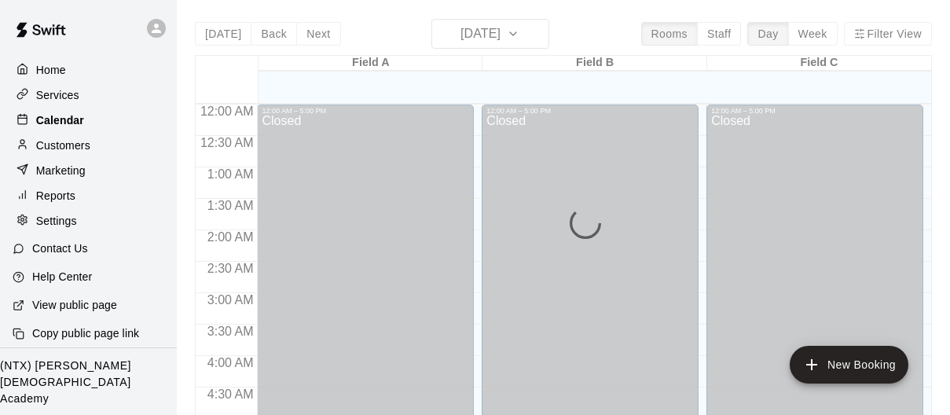
scroll to position [1057, 0]
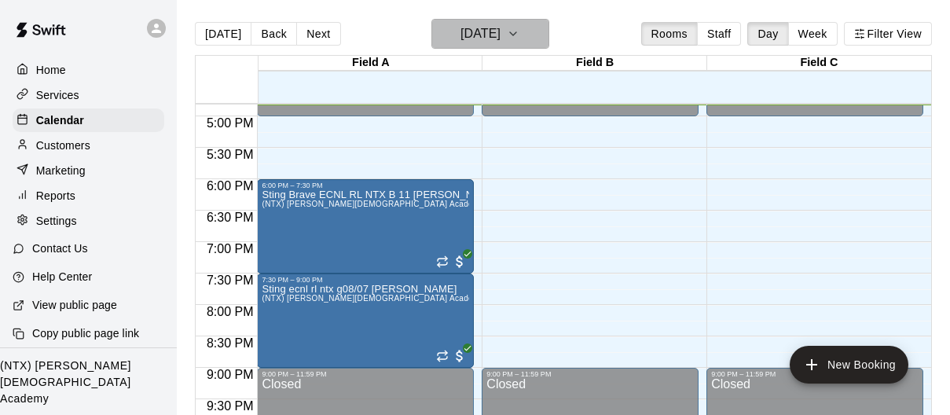
click at [520, 33] on icon "button" at bounding box center [513, 33] width 13 height 19
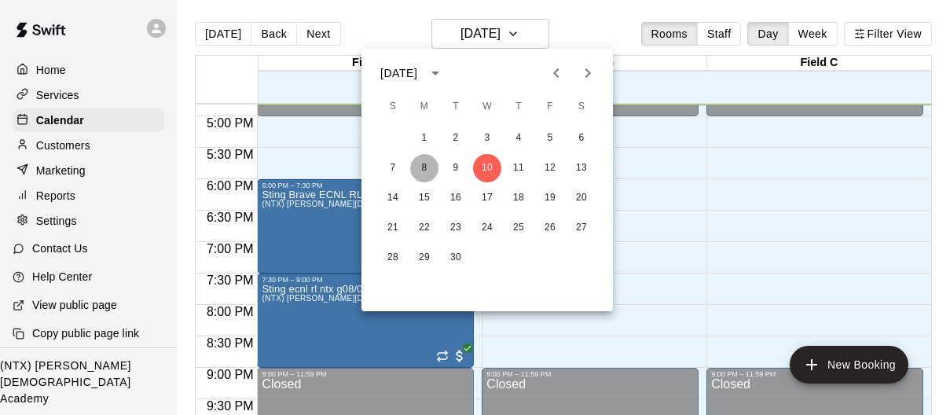
click at [424, 167] on button "8" at bounding box center [424, 168] width 28 height 28
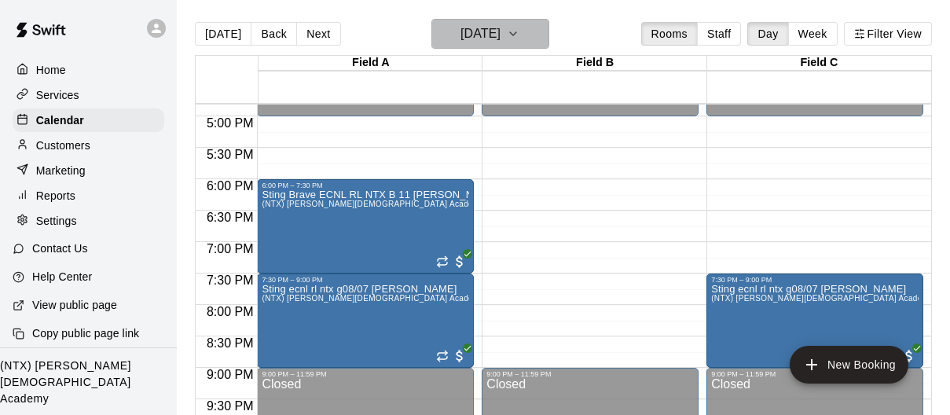
click at [516, 34] on icon "button" at bounding box center [513, 33] width 6 height 3
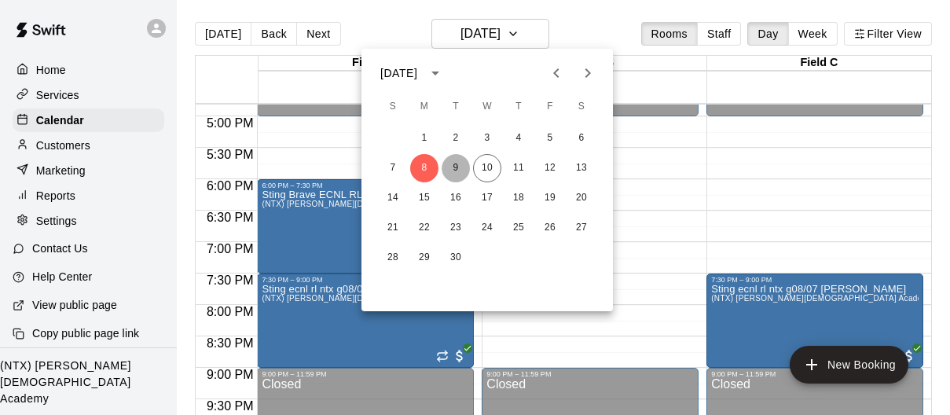
click at [450, 167] on button "9" at bounding box center [456, 168] width 28 height 28
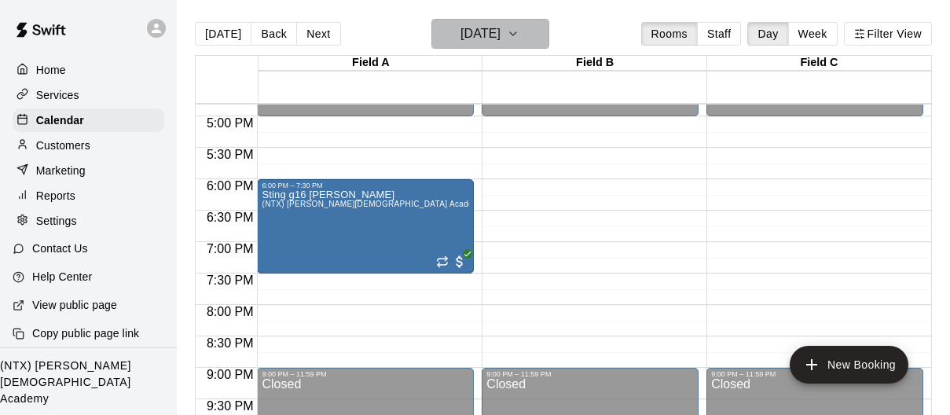
click at [520, 29] on icon "button" at bounding box center [513, 33] width 13 height 19
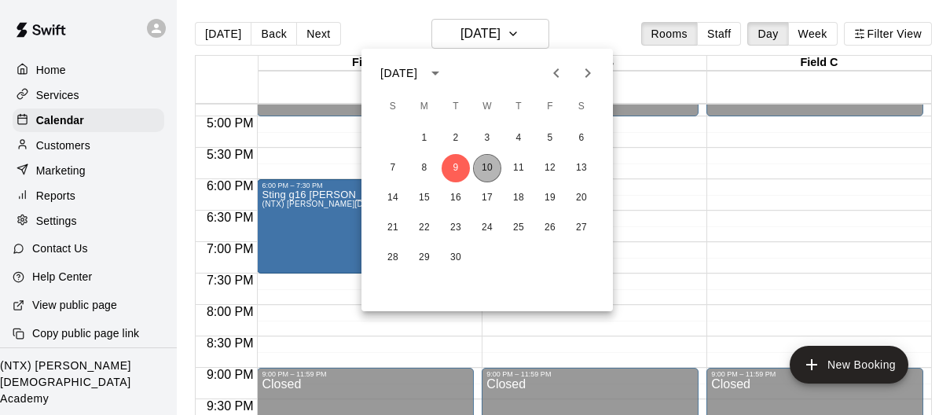
click at [489, 175] on button "10" at bounding box center [487, 168] width 28 height 28
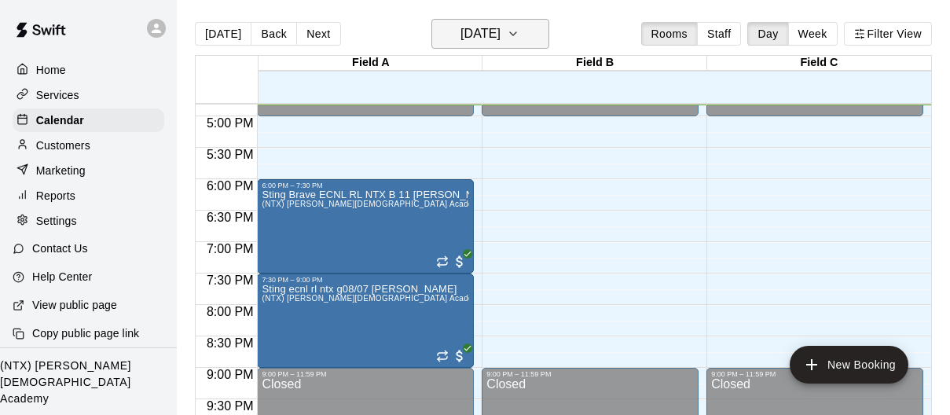
click at [520, 32] on icon "button" at bounding box center [513, 33] width 13 height 19
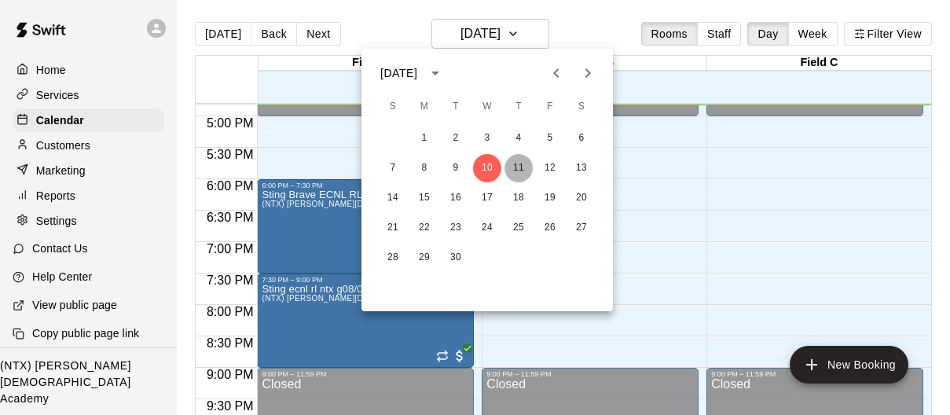
click at [520, 164] on button "11" at bounding box center [519, 168] width 28 height 28
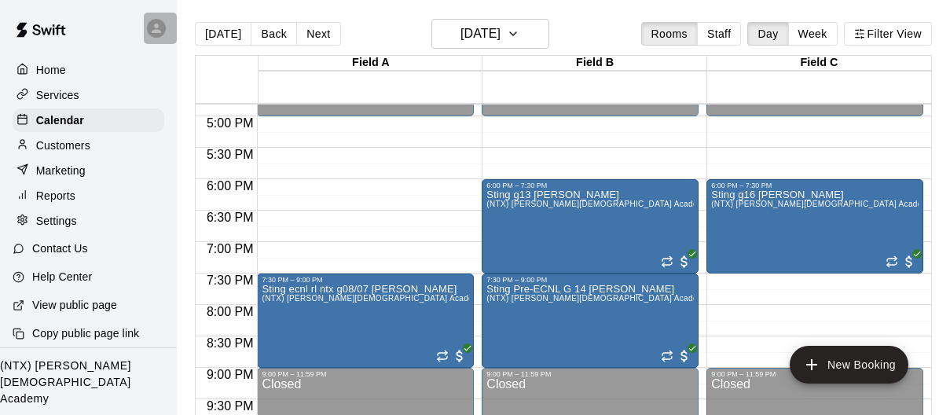
click at [147, 28] on div at bounding box center [156, 28] width 19 height 19
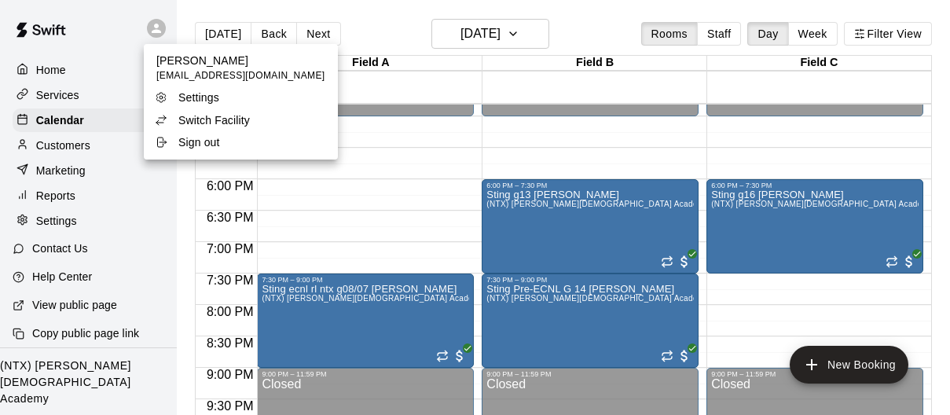
click at [200, 116] on p "Switch Facility" at bounding box center [214, 120] width 72 height 16
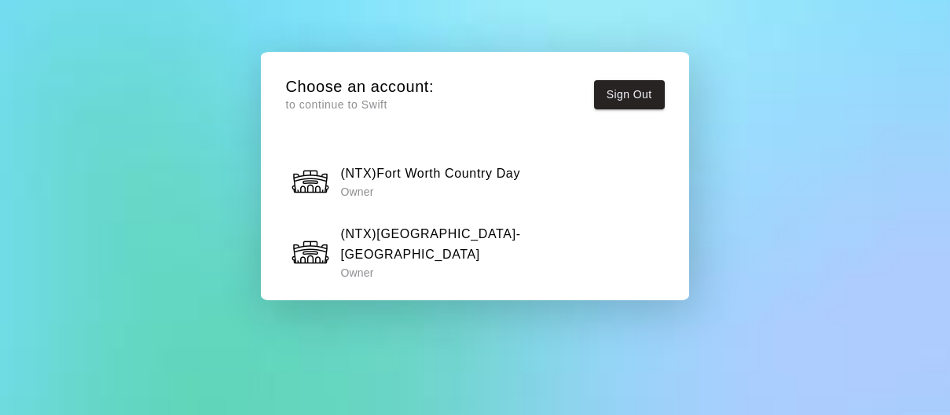
scroll to position [1365, 0]
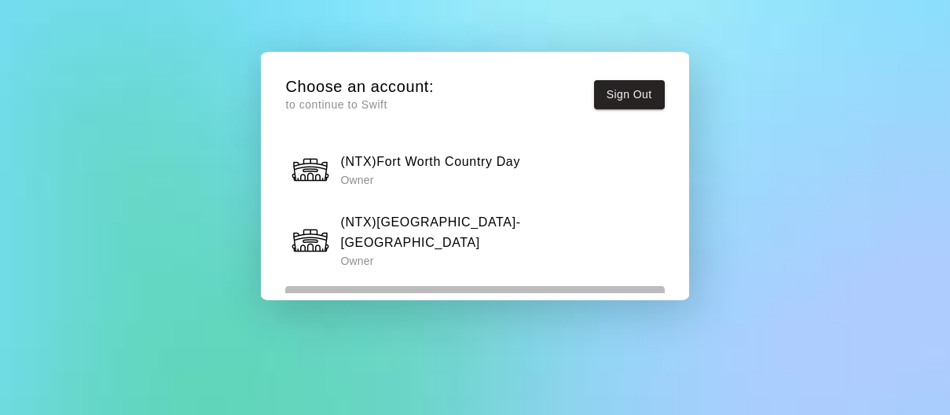
click at [435, 293] on h6 "(NTX) Trophy Club" at bounding box center [396, 303] width 113 height 20
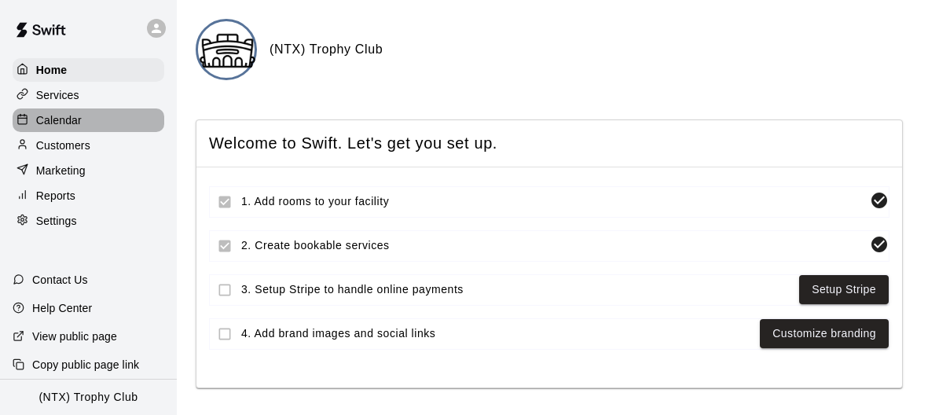
click at [48, 119] on p "Calendar" at bounding box center [59, 120] width 46 height 16
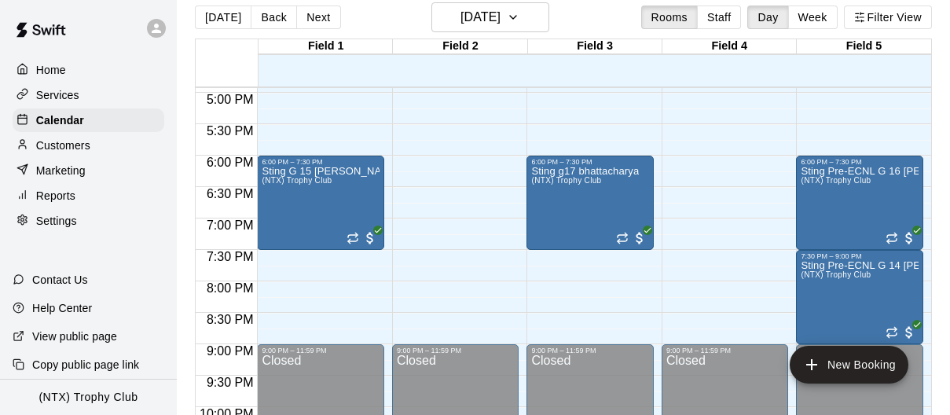
scroll to position [25, 0]
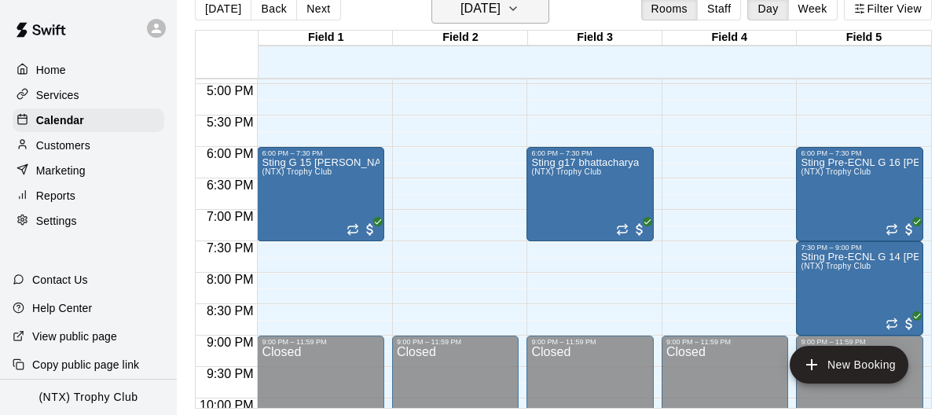
click at [549, 9] on button "[DATE]" at bounding box center [491, 9] width 118 height 30
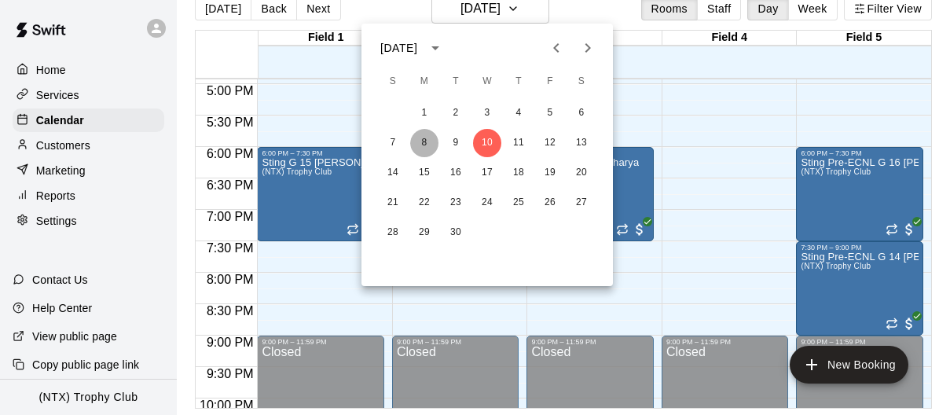
click at [425, 141] on button "8" at bounding box center [424, 143] width 28 height 28
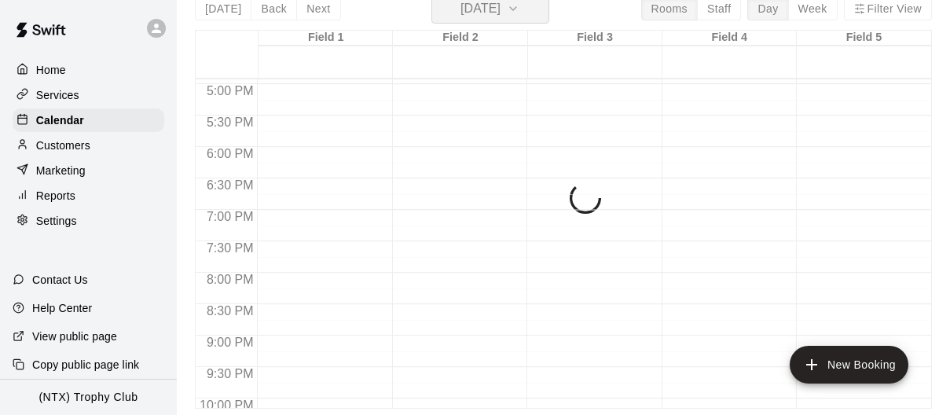
scroll to position [19, 0]
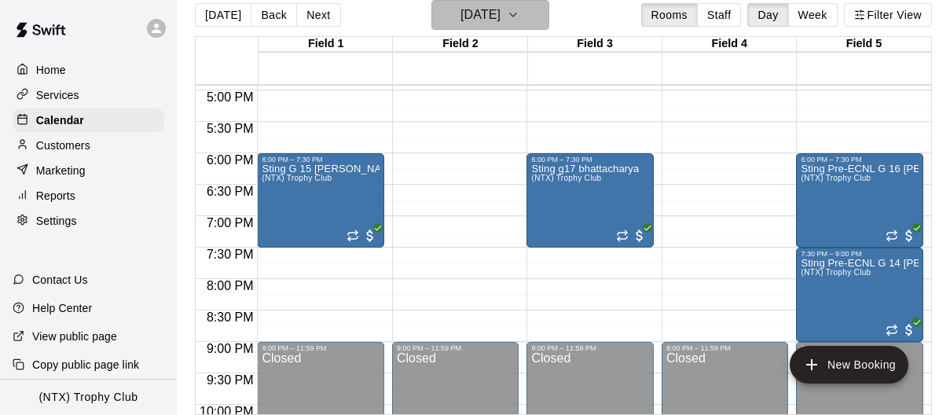
click at [516, 13] on icon "button" at bounding box center [513, 14] width 6 height 3
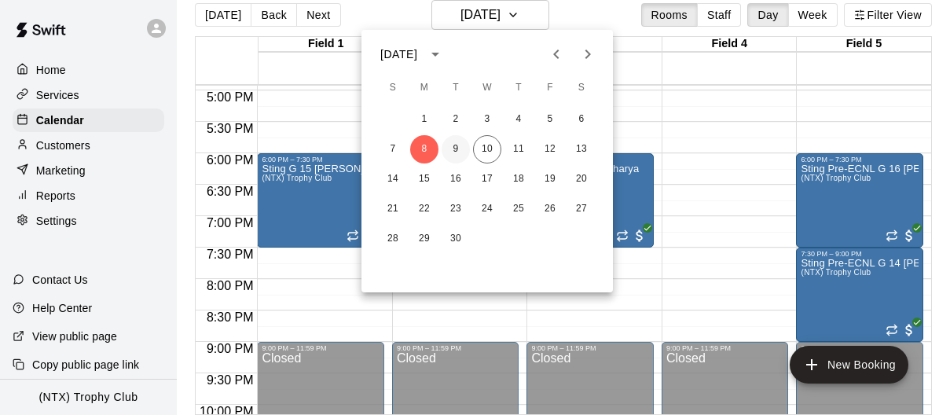
click at [453, 147] on button "9" at bounding box center [456, 149] width 28 height 28
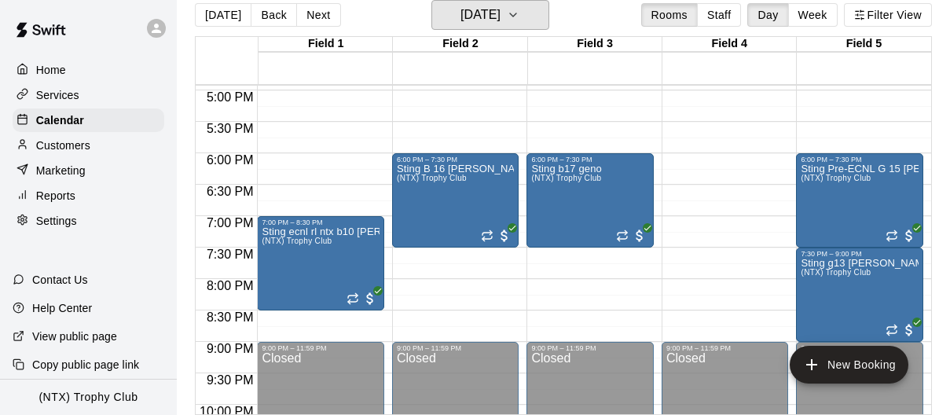
scroll to position [0, 0]
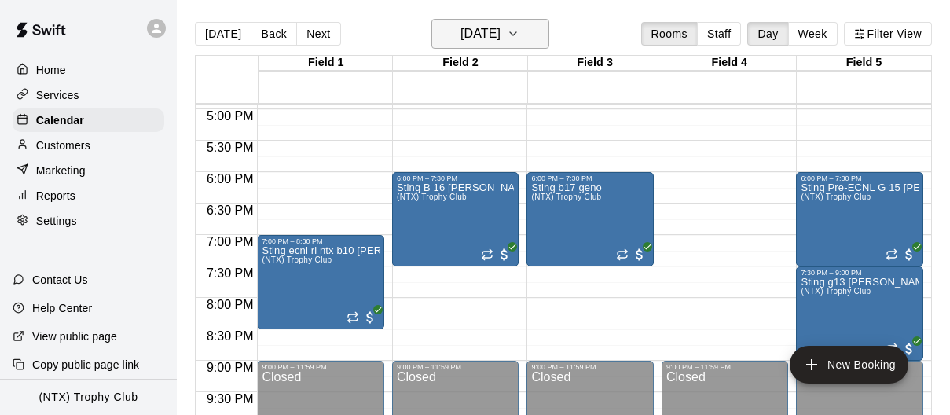
click at [520, 28] on icon "button" at bounding box center [513, 33] width 13 height 19
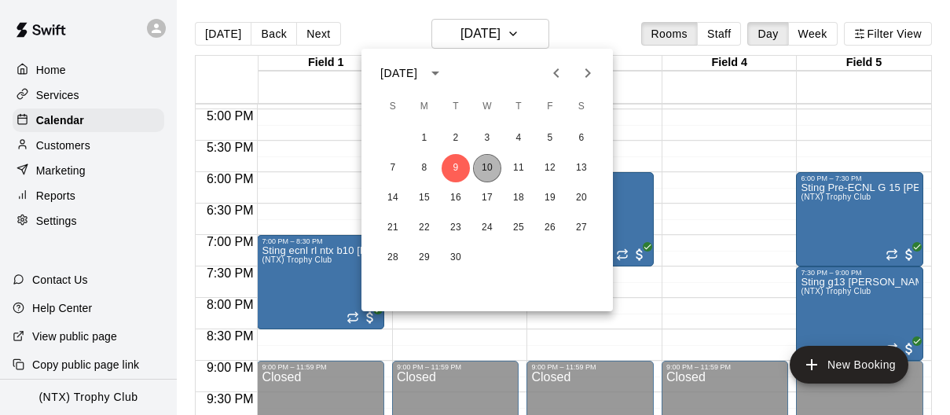
click at [489, 167] on button "10" at bounding box center [487, 168] width 28 height 28
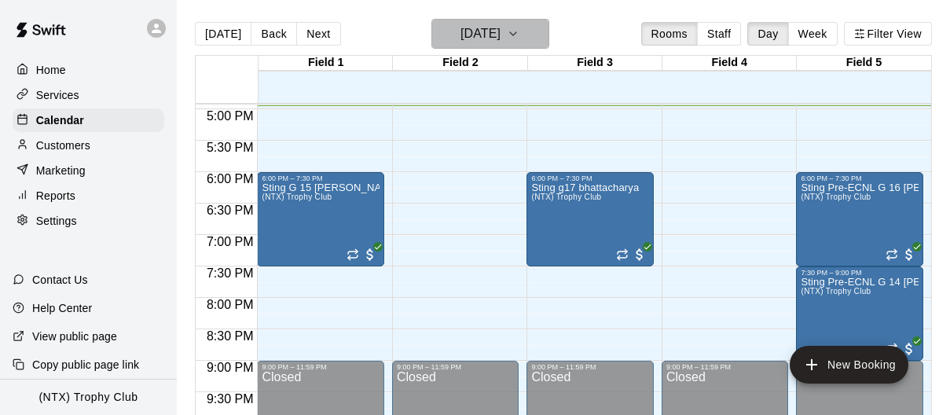
click at [520, 35] on icon "button" at bounding box center [513, 33] width 13 height 19
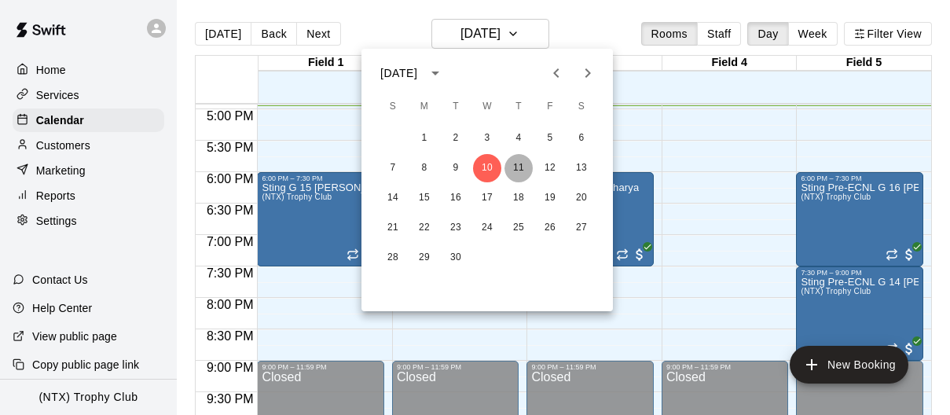
click at [519, 165] on button "11" at bounding box center [519, 168] width 28 height 28
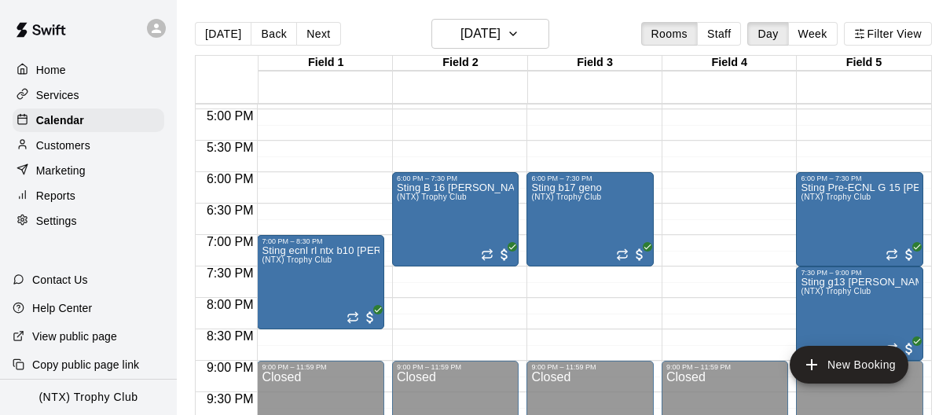
click at [152, 31] on icon at bounding box center [156, 28] width 9 height 9
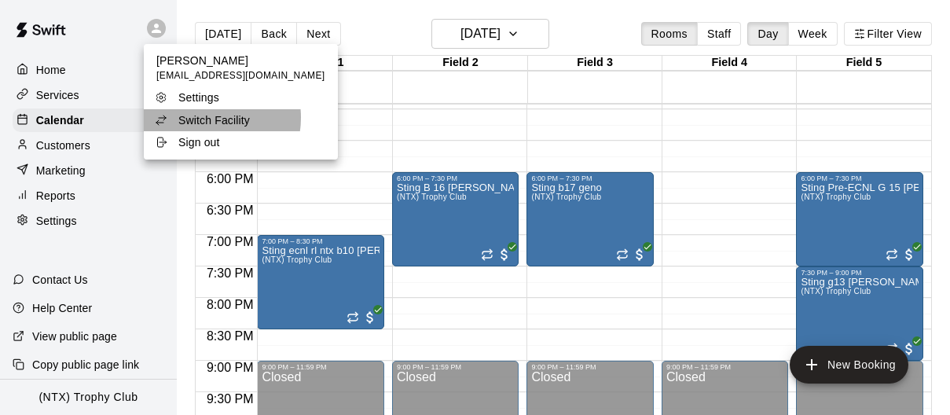
click at [207, 118] on p "Switch Facility" at bounding box center [214, 120] width 72 height 16
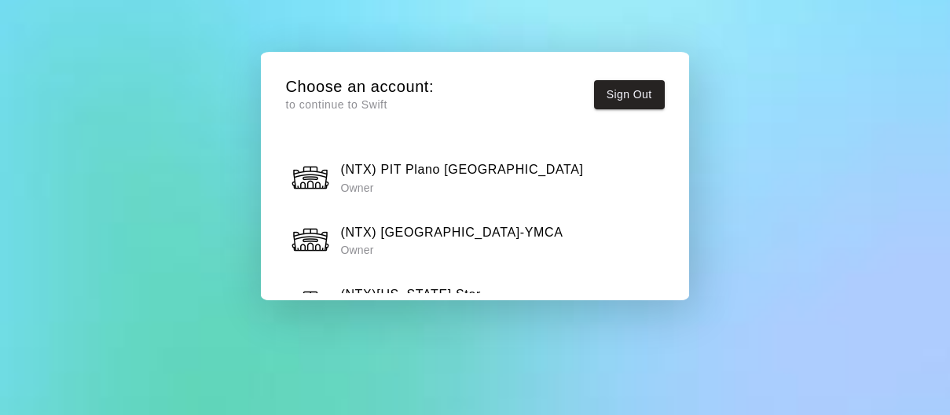
scroll to position [1166, 0]
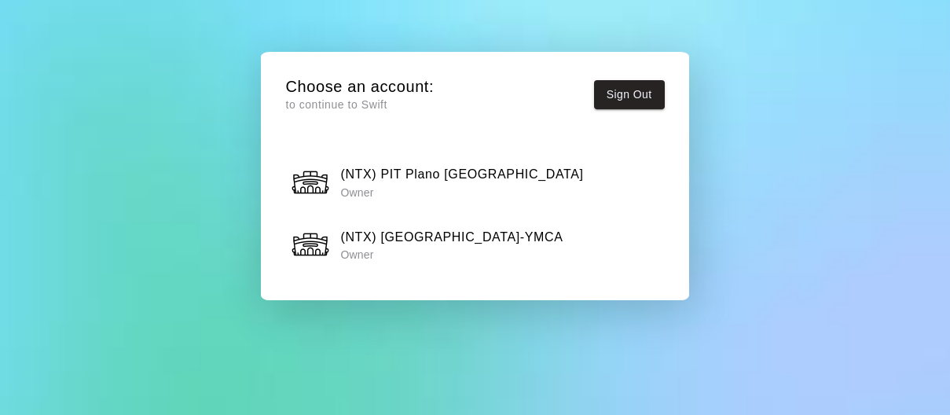
click at [460, 227] on h6 "(NTX) [GEOGRAPHIC_DATA]-YMCA" at bounding box center [451, 237] width 222 height 20
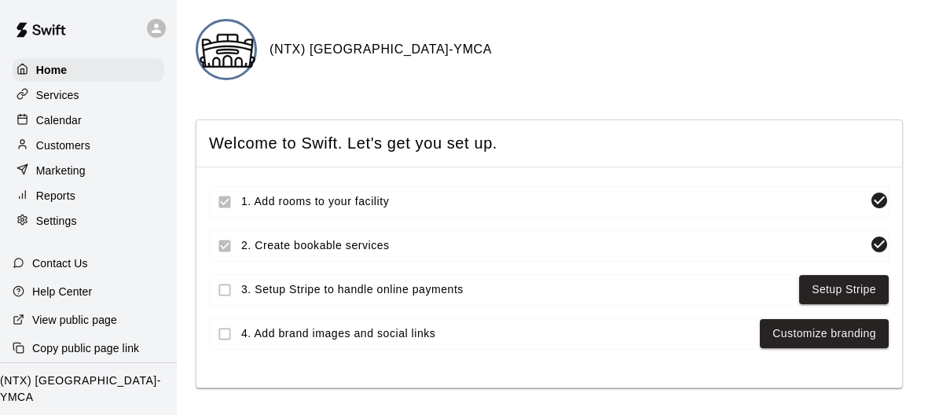
click at [68, 123] on p "Calendar" at bounding box center [59, 120] width 46 height 16
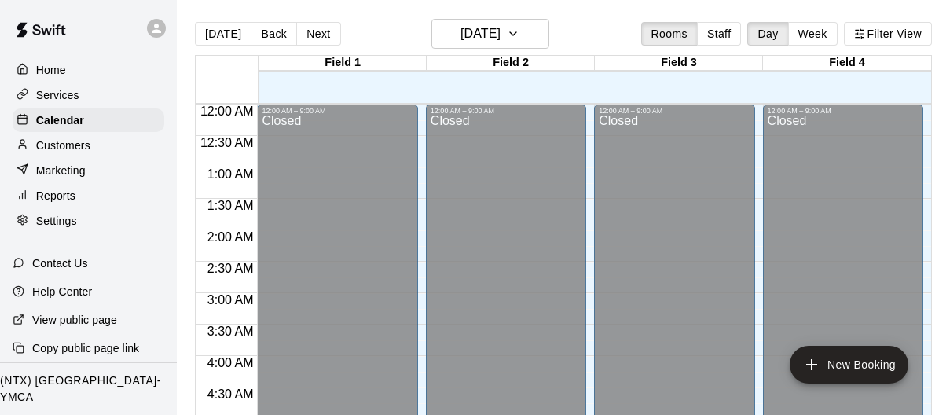
scroll to position [1071, 0]
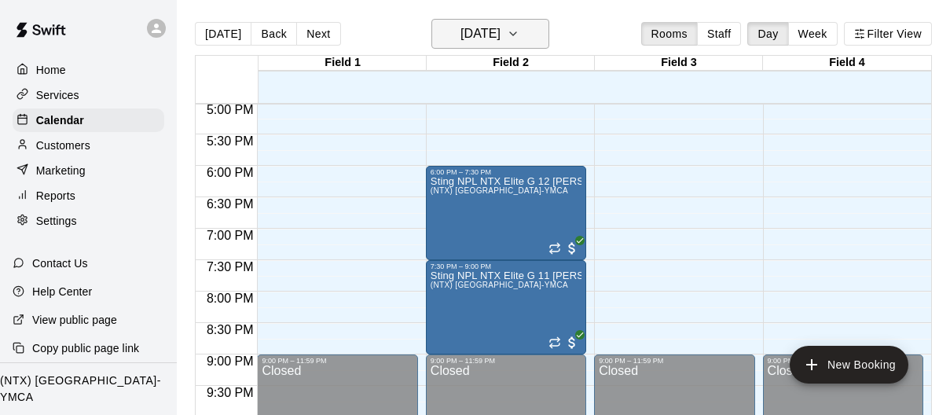
click at [549, 31] on button "[DATE]" at bounding box center [491, 34] width 118 height 30
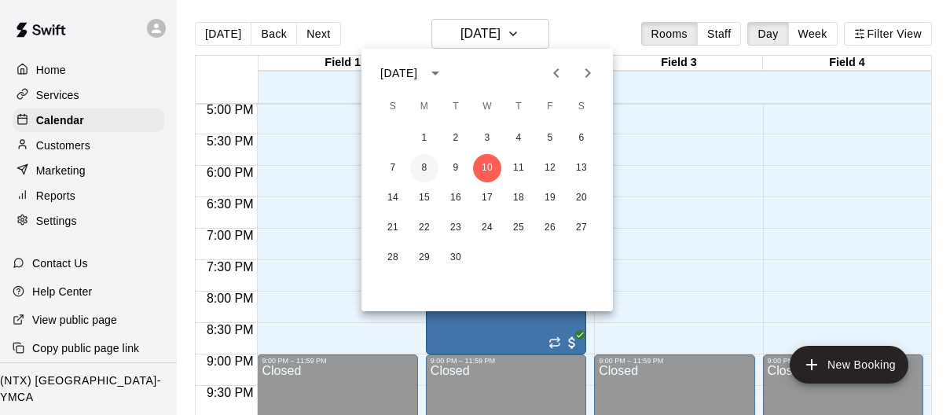
click at [427, 164] on button "8" at bounding box center [424, 168] width 28 height 28
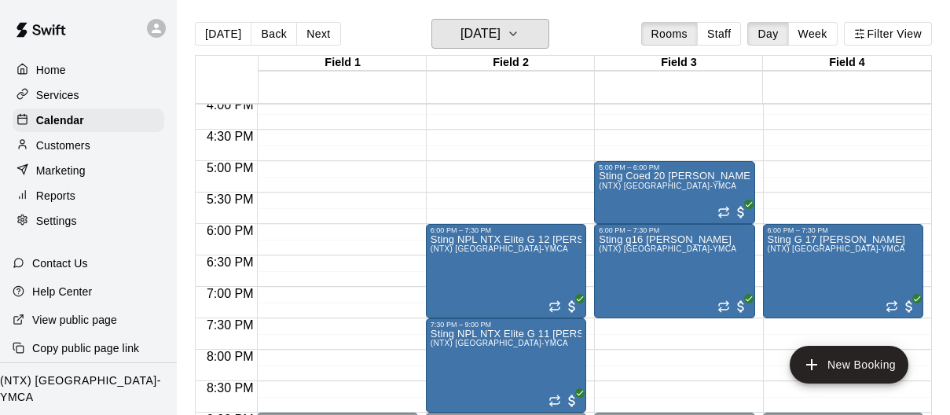
scroll to position [1011, 0]
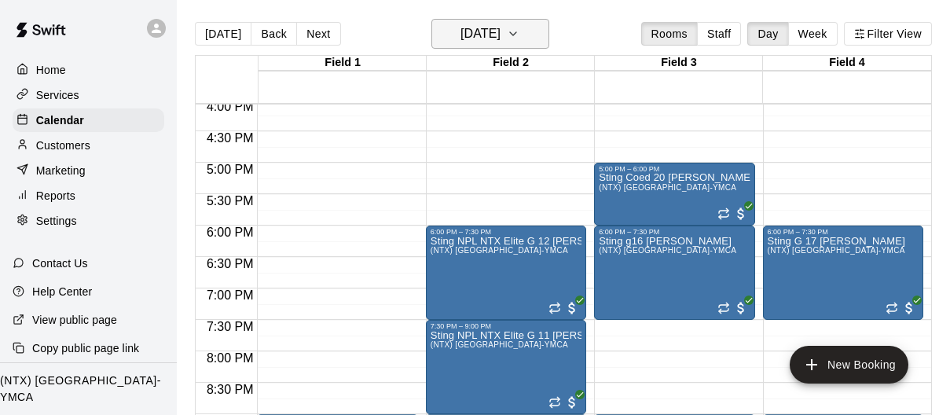
click at [520, 28] on icon "button" at bounding box center [513, 33] width 13 height 19
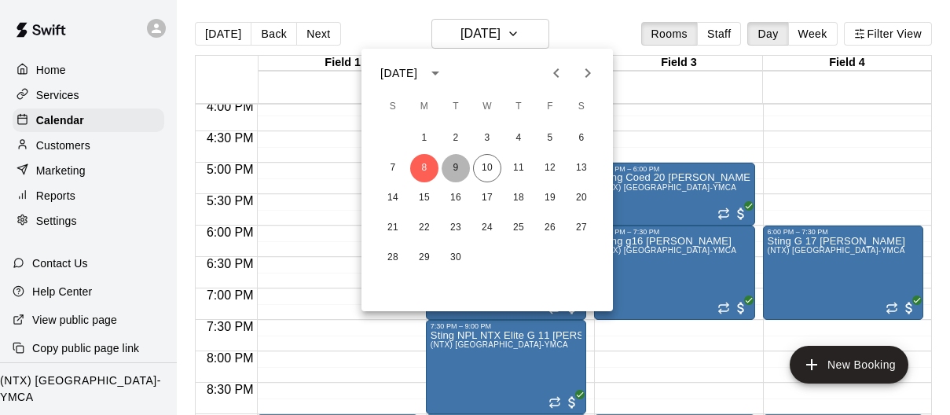
click at [450, 167] on button "9" at bounding box center [456, 168] width 28 height 28
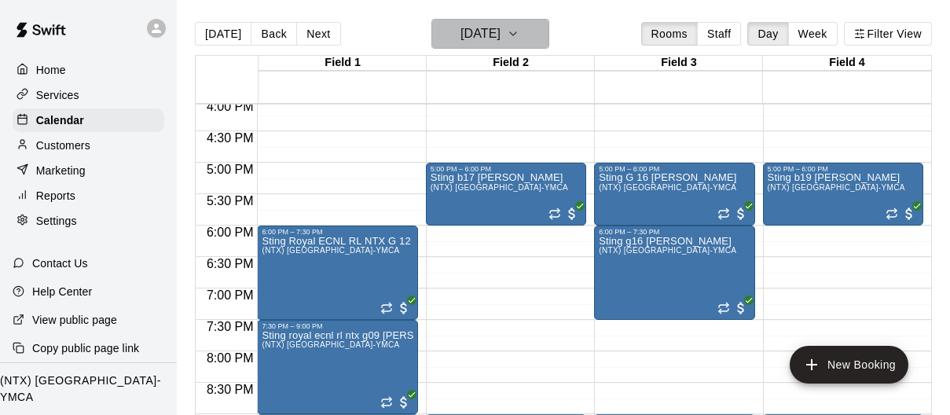
click at [520, 30] on icon "button" at bounding box center [513, 33] width 13 height 19
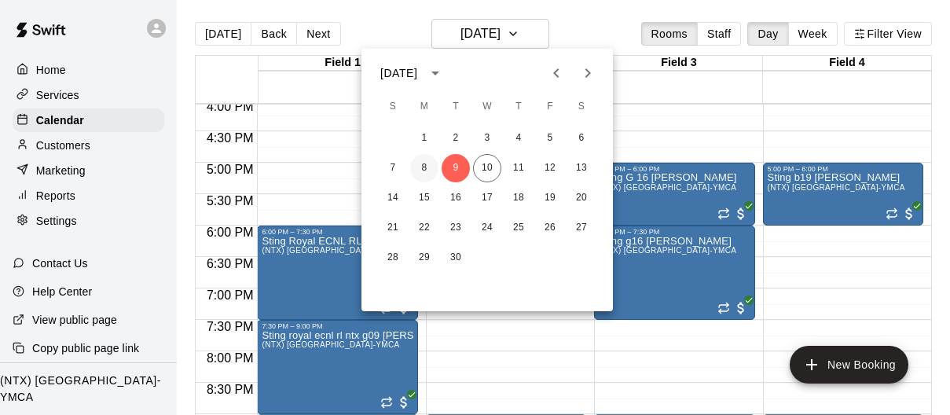
click at [423, 167] on button "8" at bounding box center [424, 168] width 28 height 28
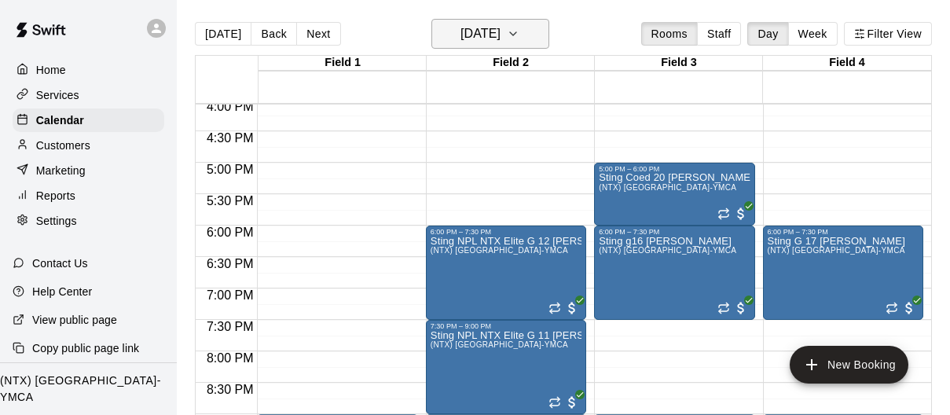
click at [520, 28] on icon "button" at bounding box center [513, 33] width 13 height 19
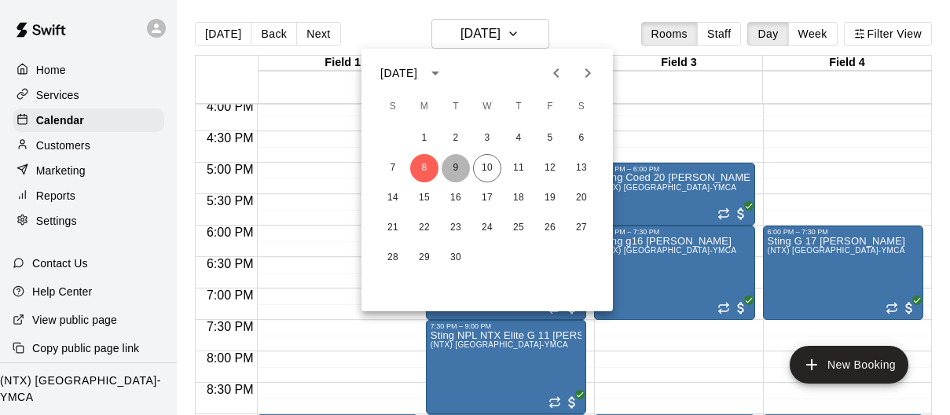
click at [453, 165] on button "9" at bounding box center [456, 168] width 28 height 28
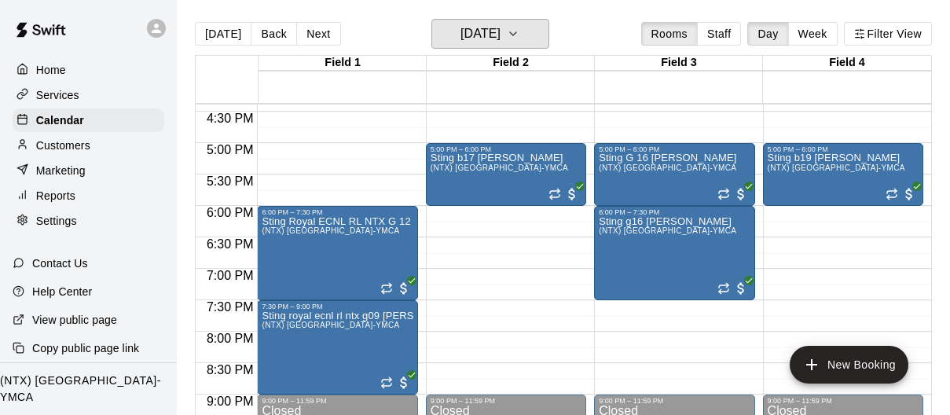
scroll to position [1030, 0]
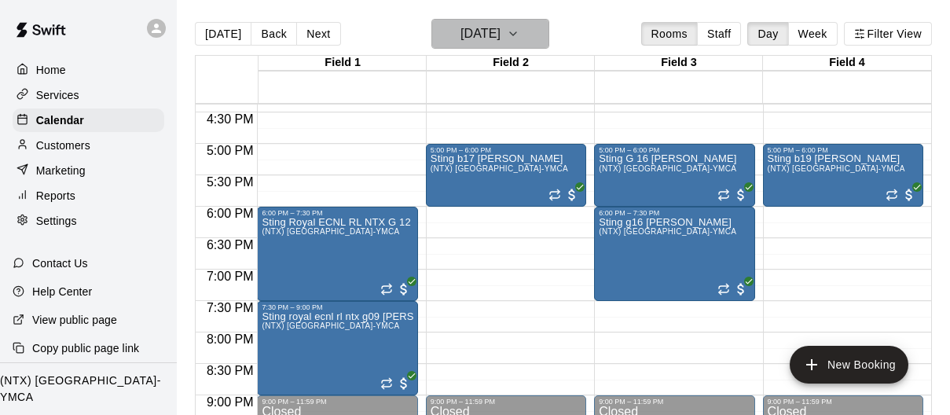
click at [520, 34] on icon "button" at bounding box center [513, 33] width 13 height 19
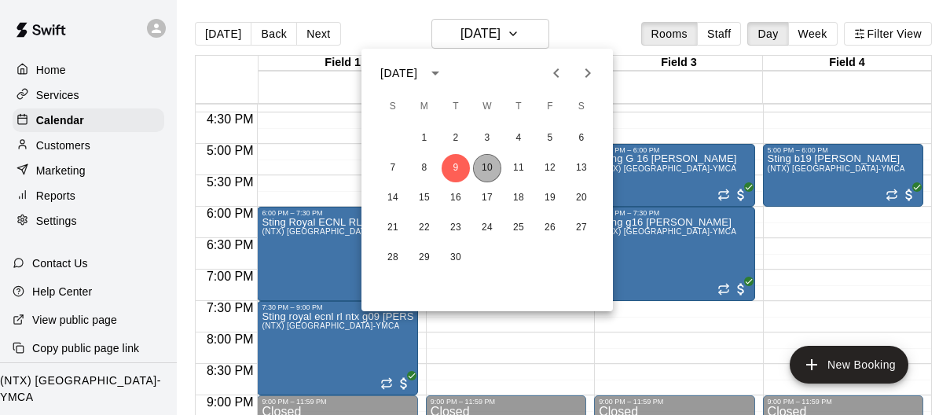
click at [489, 163] on button "10" at bounding box center [487, 168] width 28 height 28
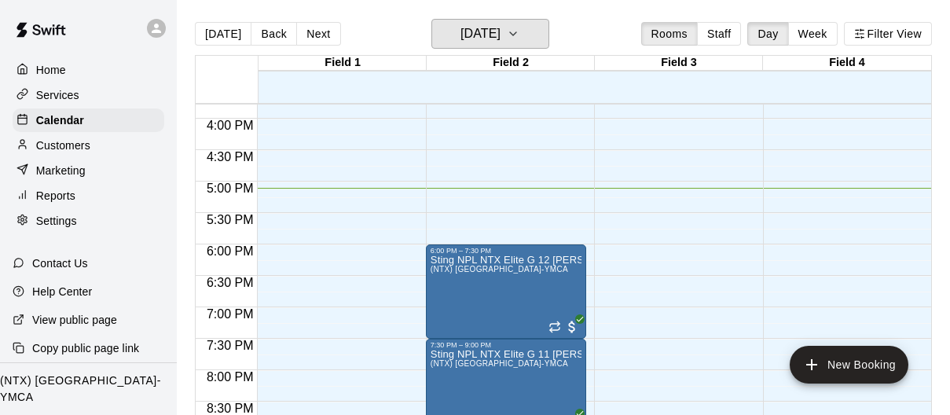
scroll to position [998, 0]
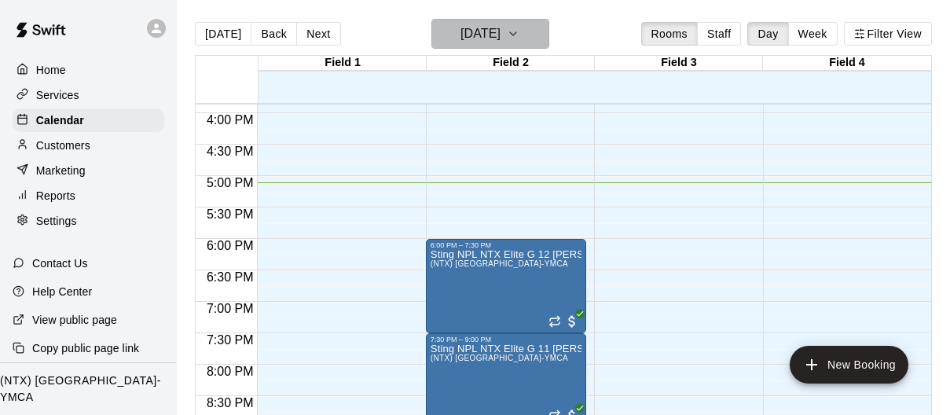
click at [544, 44] on button "[DATE]" at bounding box center [491, 34] width 118 height 30
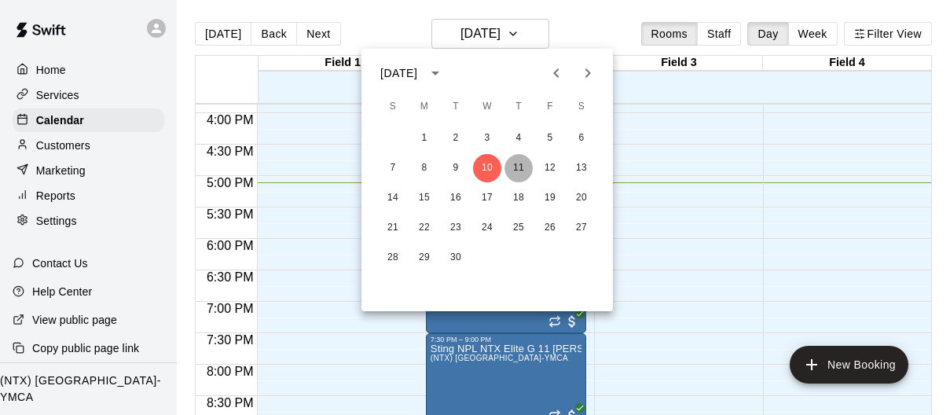
click at [518, 172] on button "11" at bounding box center [519, 168] width 28 height 28
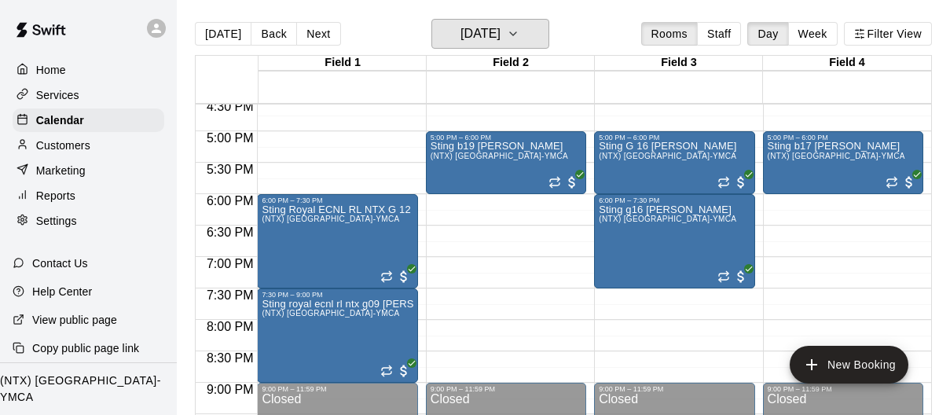
scroll to position [1054, 0]
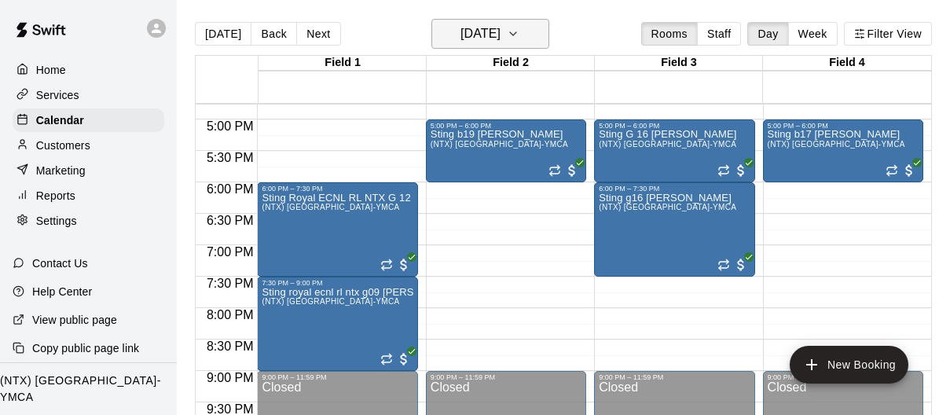
click at [520, 40] on icon "button" at bounding box center [513, 33] width 13 height 19
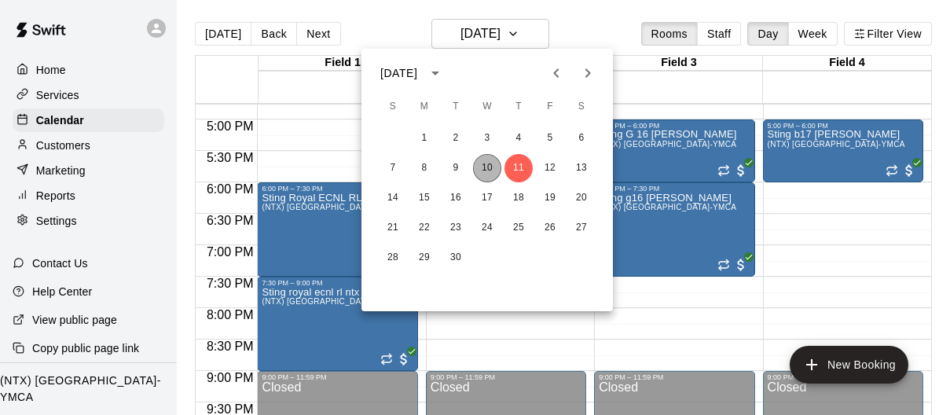
click at [489, 165] on button "10" at bounding box center [487, 168] width 28 height 28
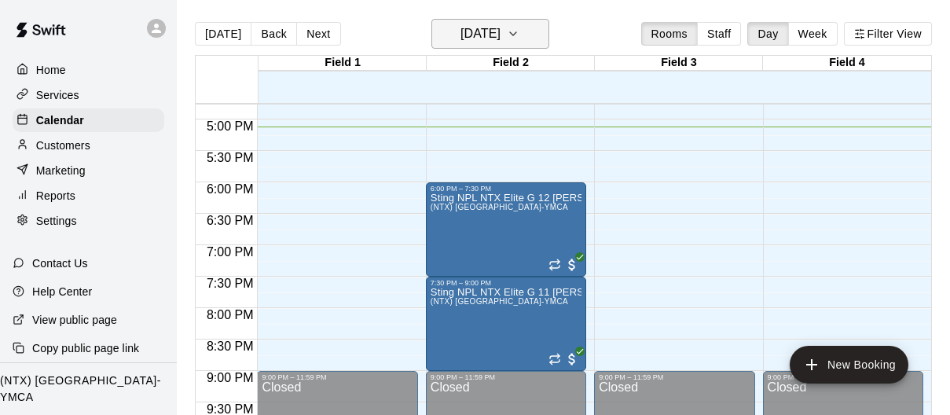
click at [520, 34] on icon "button" at bounding box center [513, 33] width 13 height 19
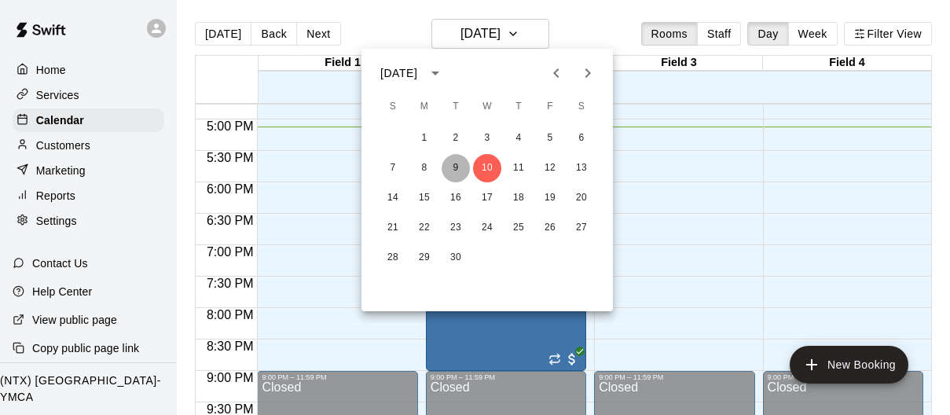
click at [452, 161] on button "9" at bounding box center [456, 168] width 28 height 28
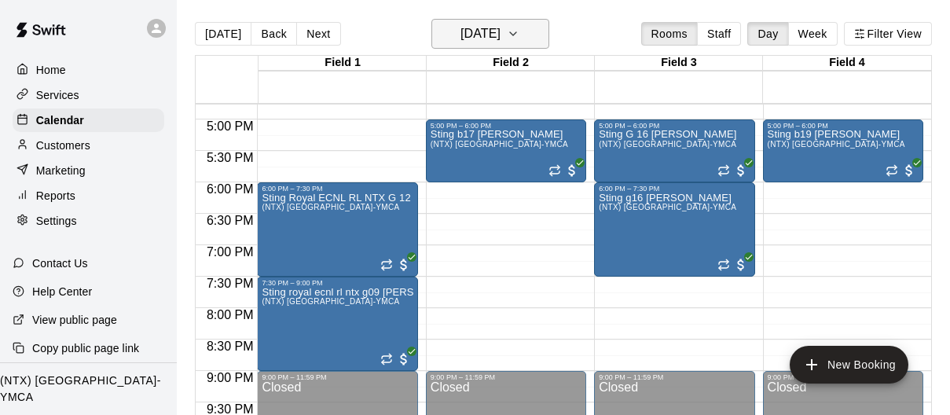
click at [520, 26] on icon "button" at bounding box center [513, 33] width 13 height 19
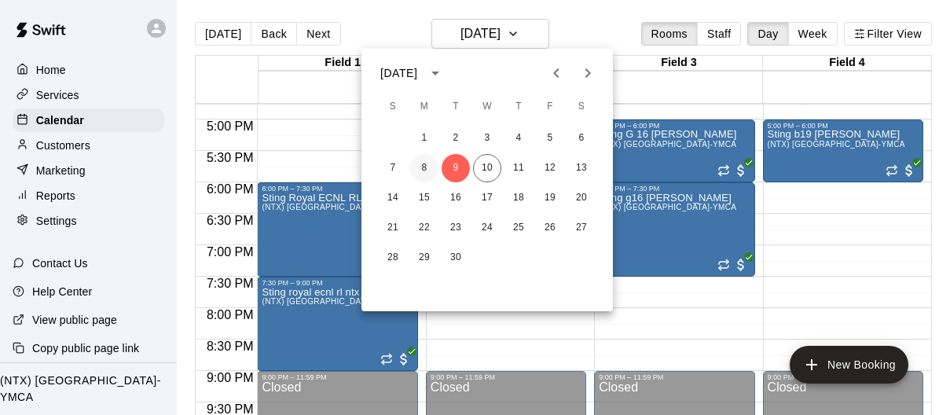
click at [421, 163] on button "8" at bounding box center [424, 168] width 28 height 28
